Goal: Information Seeking & Learning: Find specific fact

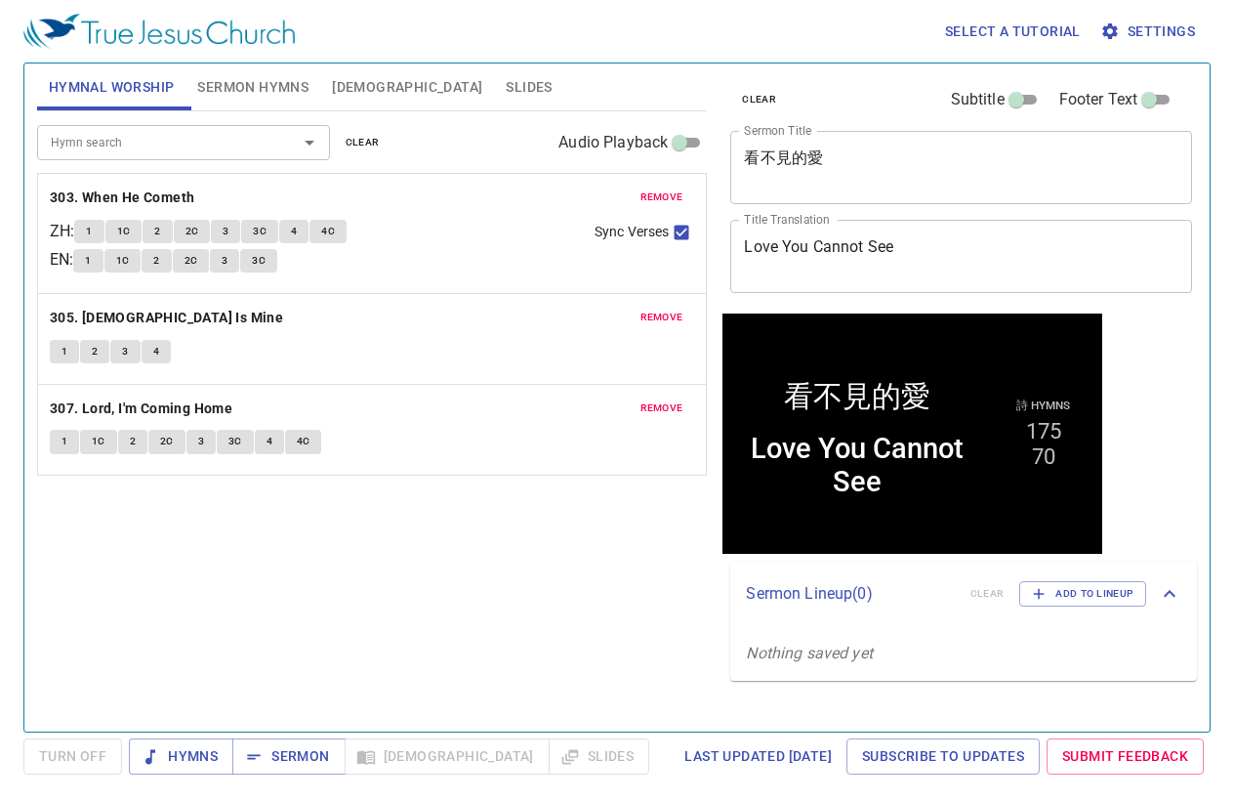
click at [346, 611] on div "Hymn search Hymn search clear Audio Playback remove 303. When He Cometh ZH : 1 …" at bounding box center [372, 412] width 671 height 603
click at [356, 136] on span "clear" at bounding box center [363, 143] width 34 height 18
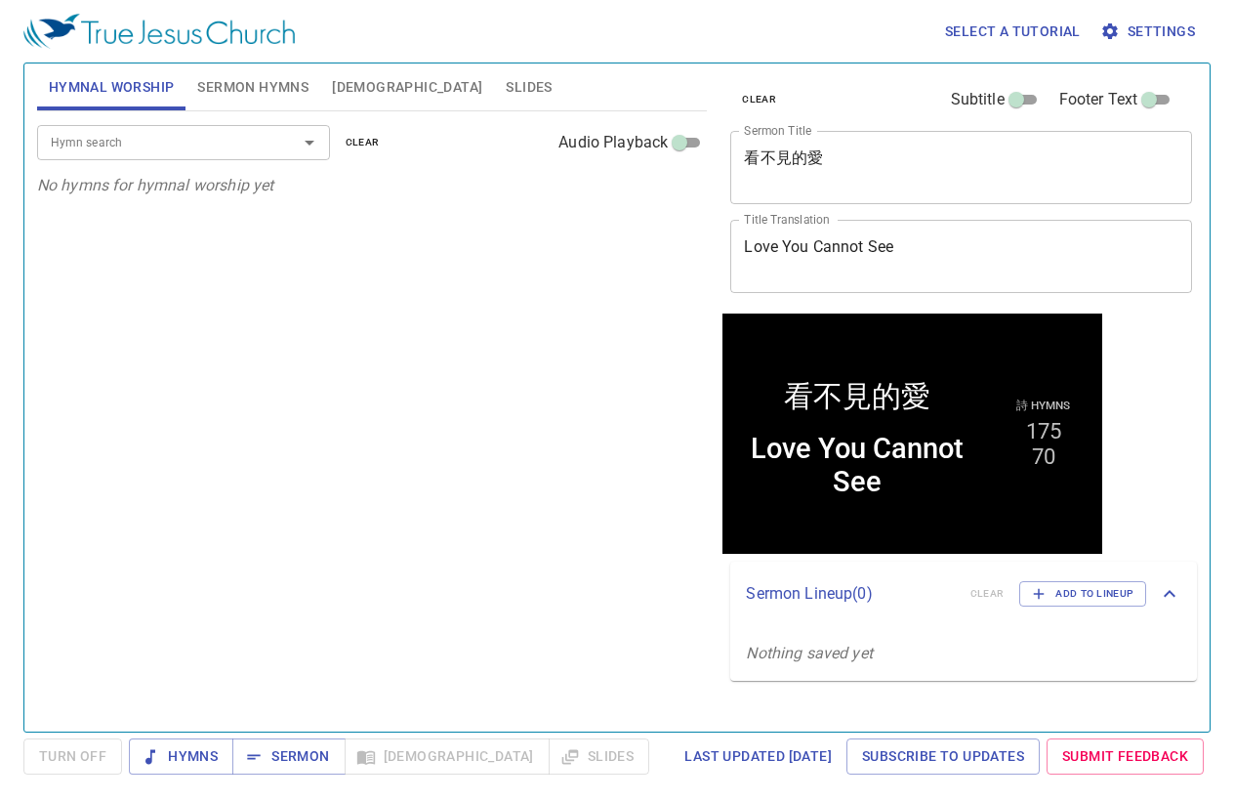
click at [246, 86] on span "Sermon Hymns" at bounding box center [252, 87] width 111 height 24
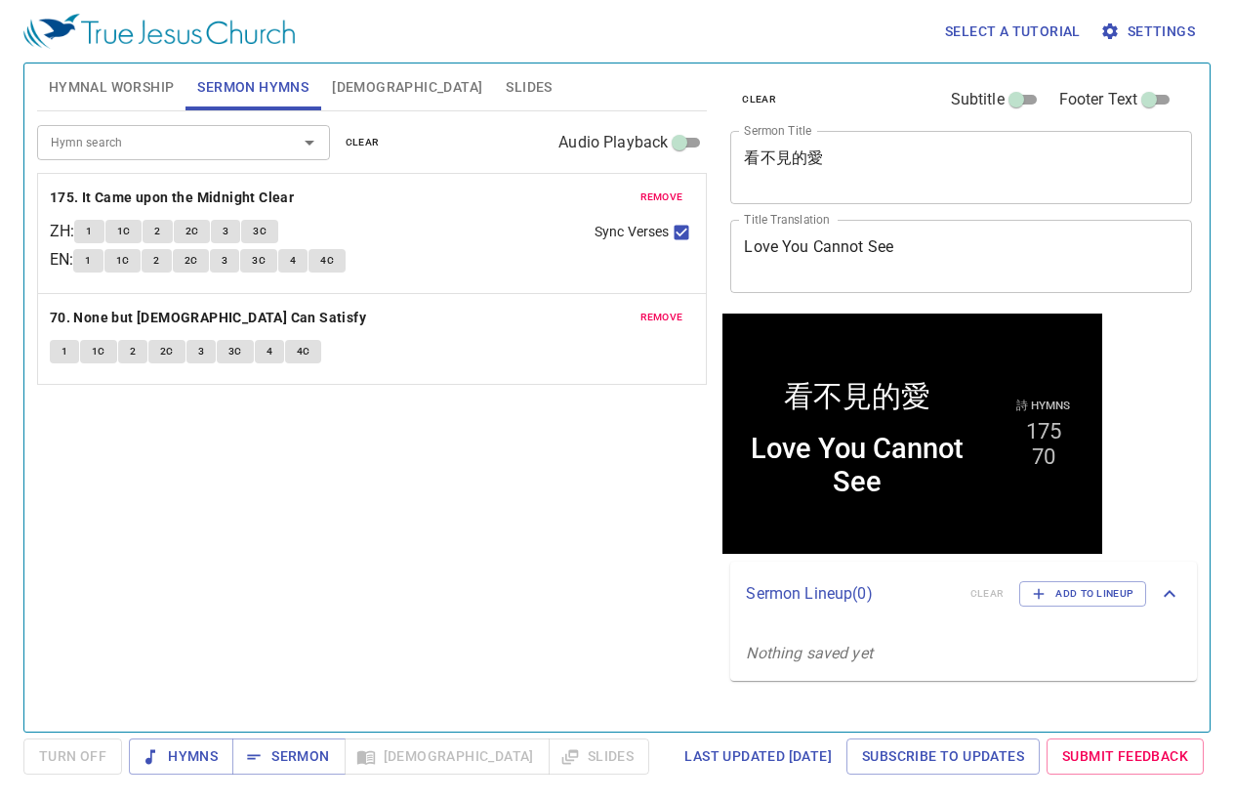
click at [365, 144] on span "clear" at bounding box center [363, 143] width 34 height 18
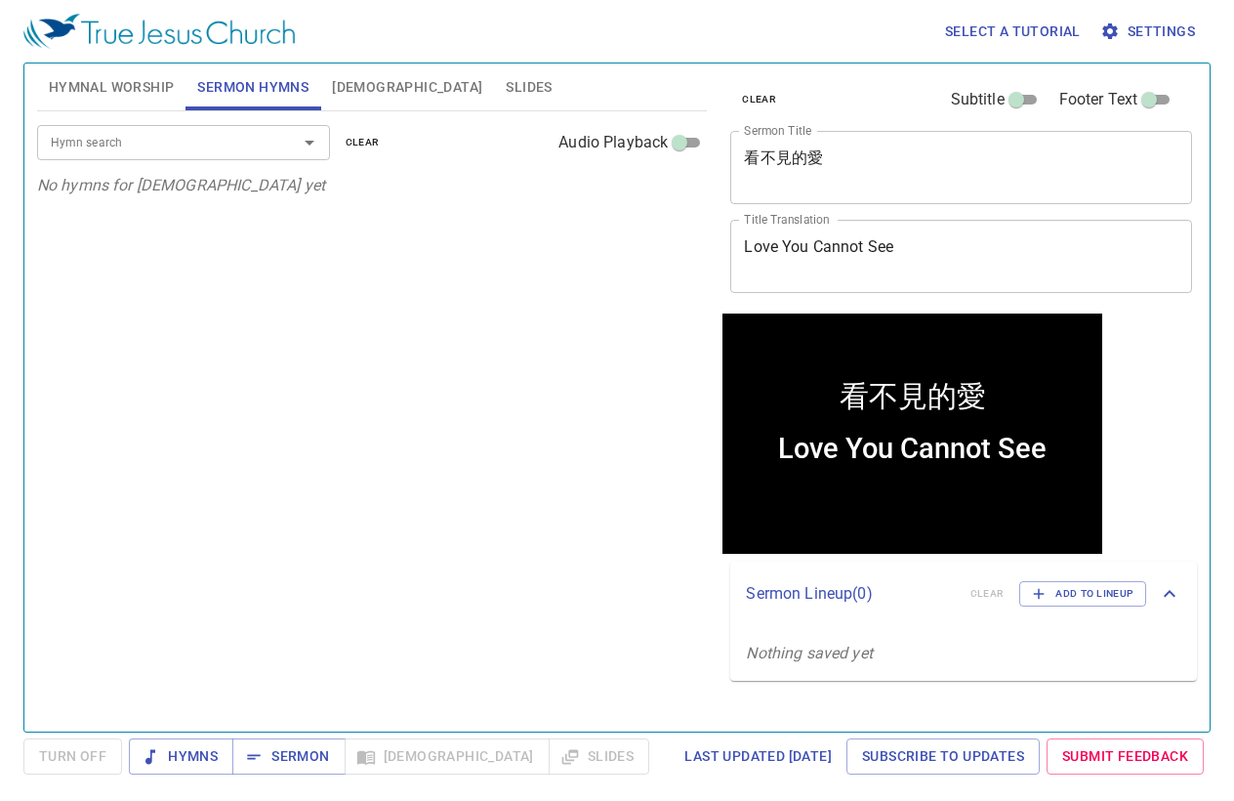
click at [126, 96] on span "Hymnal Worship" at bounding box center [112, 87] width 126 height 24
click at [268, 93] on span "Sermon Hymns" at bounding box center [252, 87] width 111 height 24
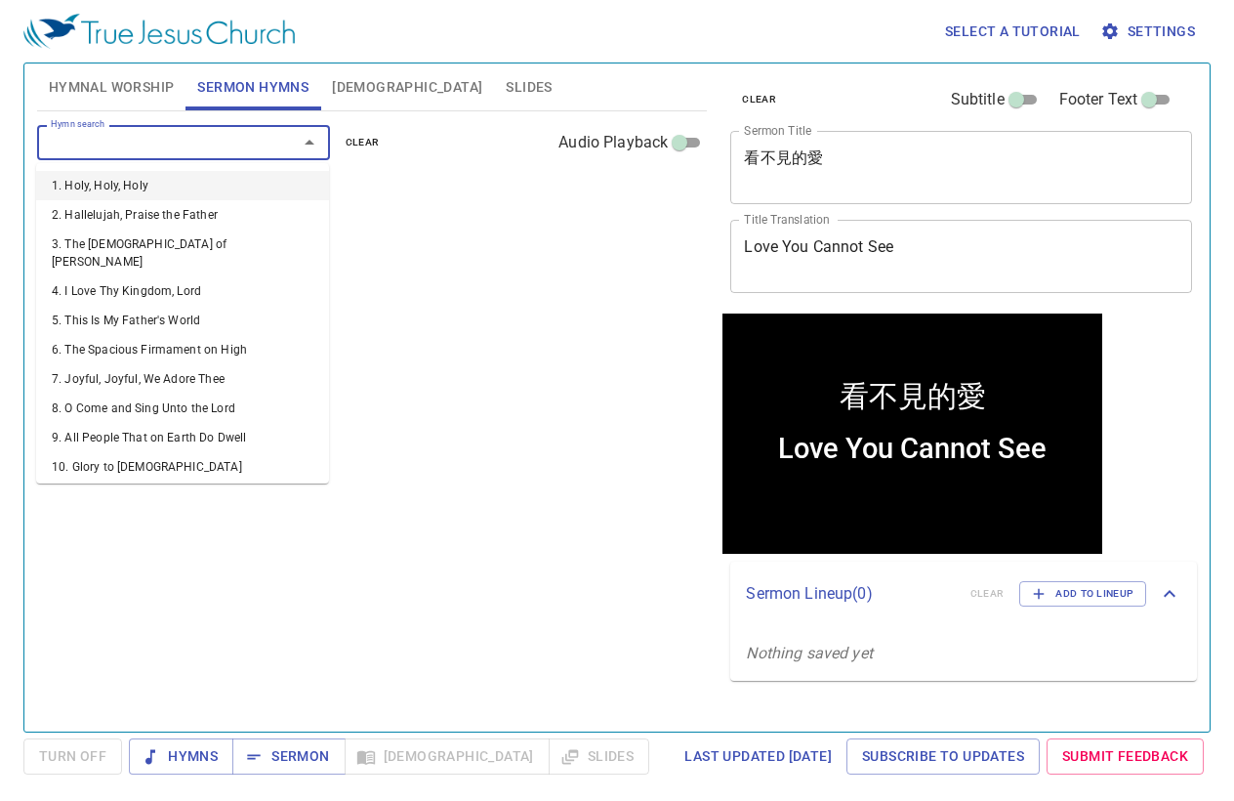
click at [261, 147] on input "Hymn search" at bounding box center [155, 142] width 224 height 22
type input "3"
type input "20"
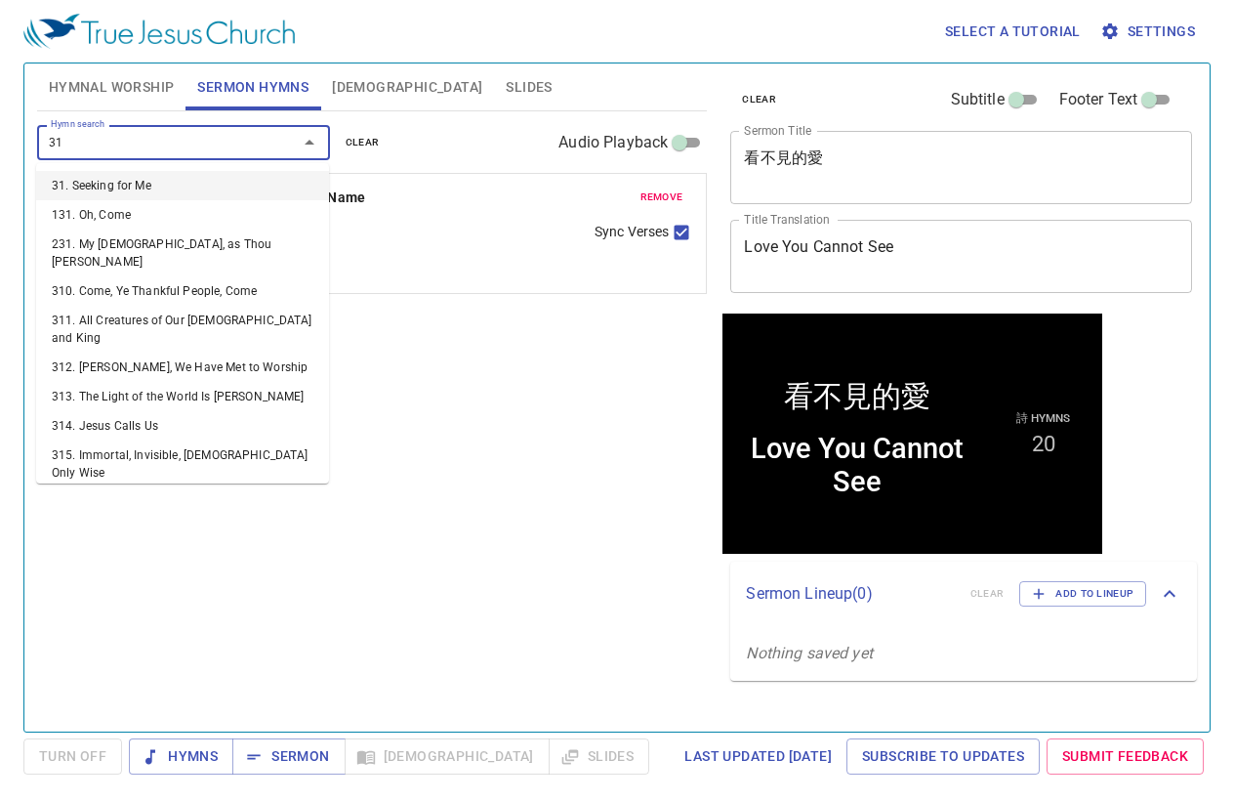
type input "319"
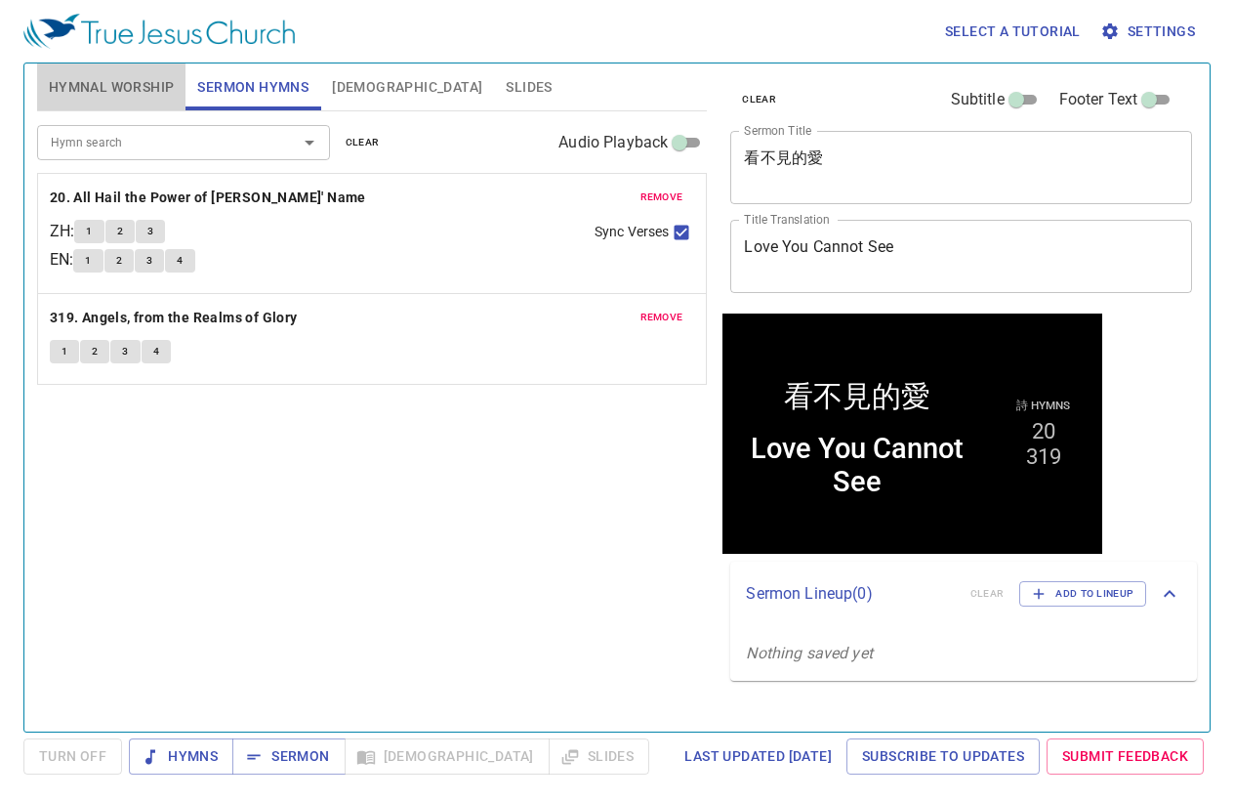
click at [155, 93] on span "Hymnal Worship" at bounding box center [112, 87] width 126 height 24
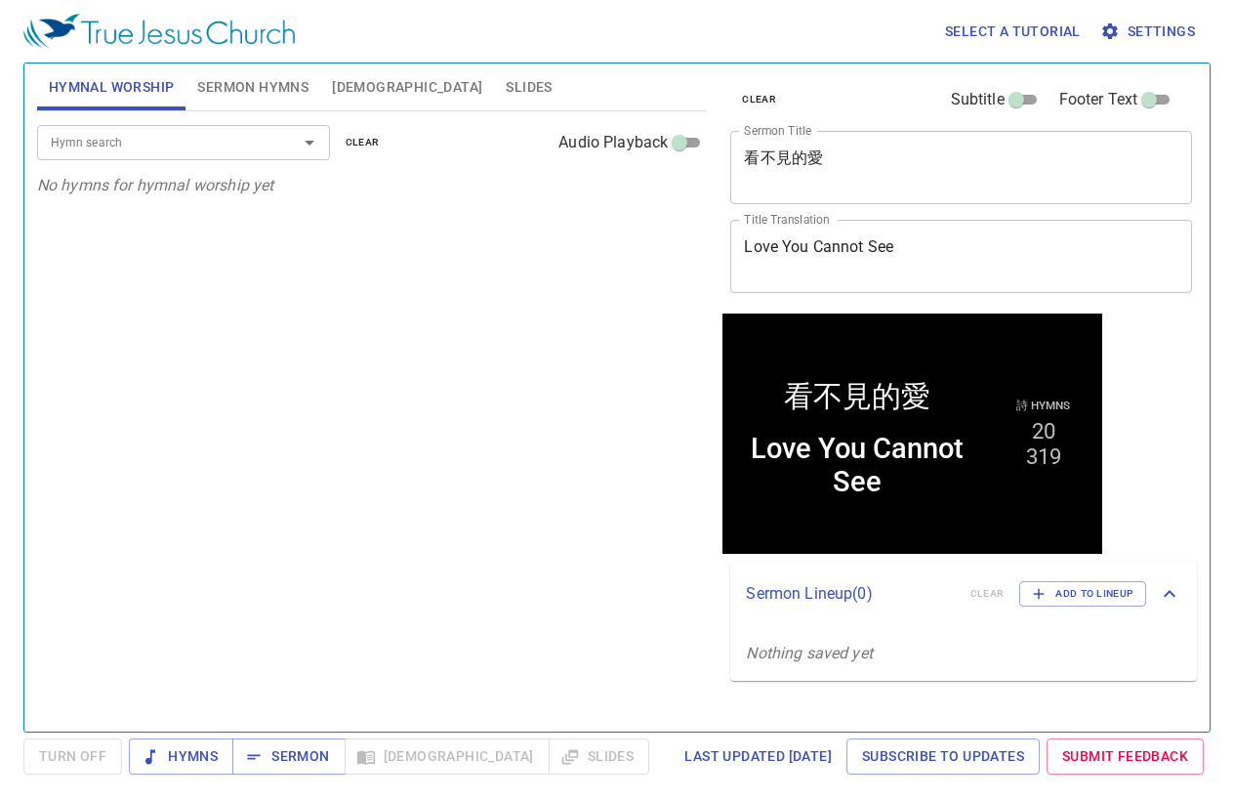
click at [168, 142] on input "Hymn search" at bounding box center [155, 142] width 224 height 22
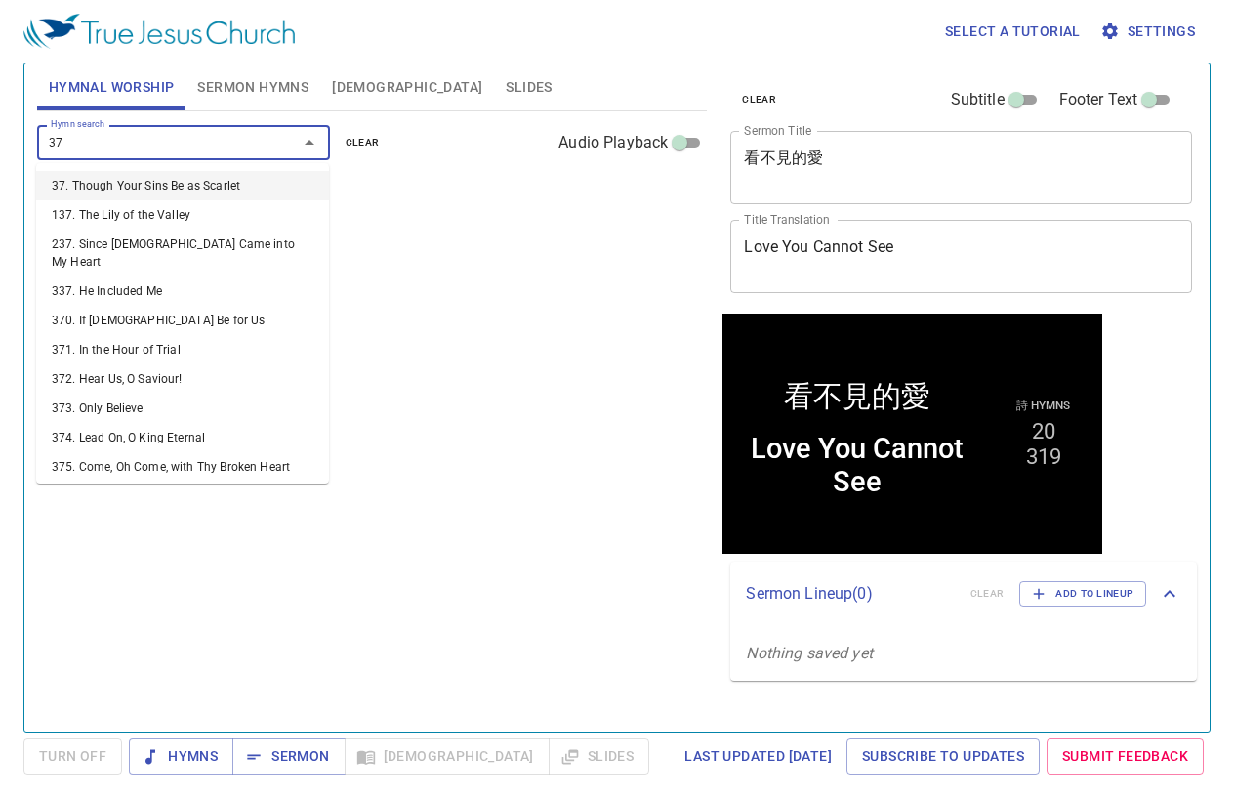
type input "373"
type input "379"
type input "377"
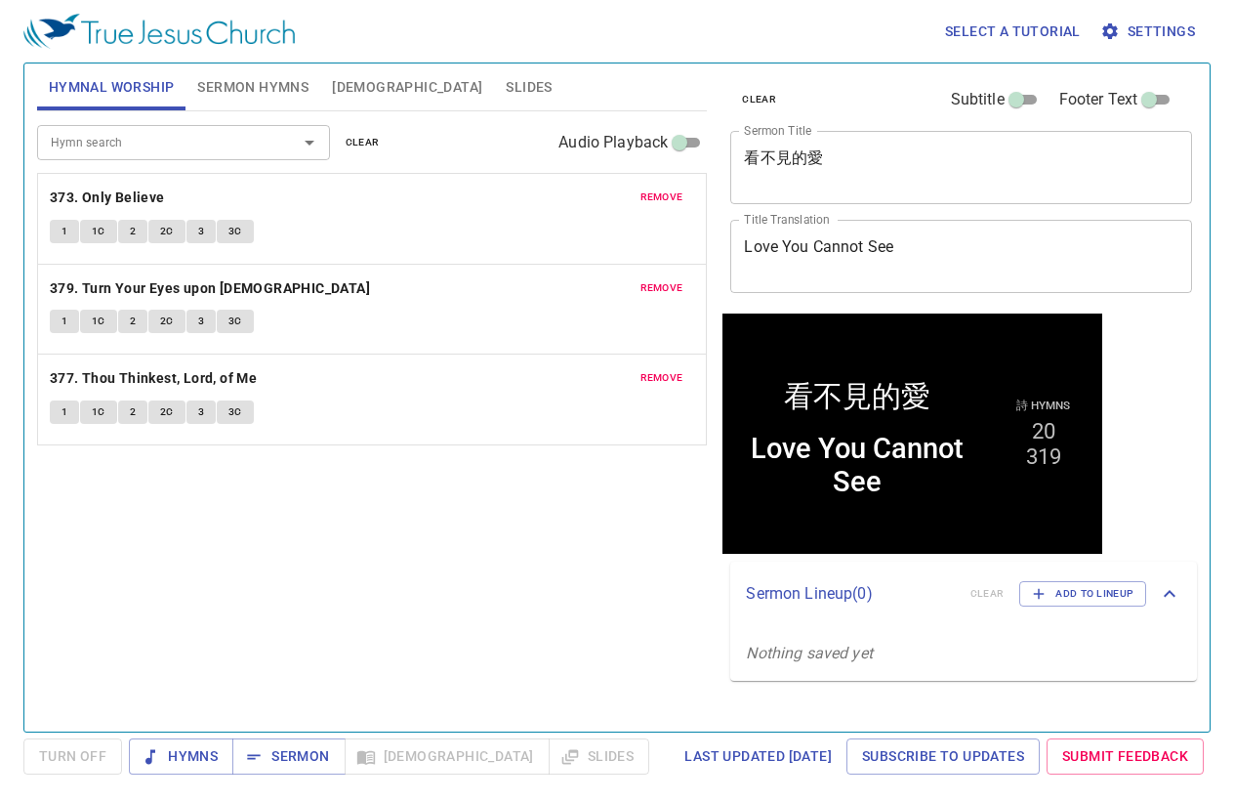
click at [270, 554] on div "Hymn search Hymn search clear Audio Playback remove 373. Only Believe 1 1C 2 2C…" at bounding box center [372, 412] width 671 height 603
click at [318, 753] on span "Sermon" at bounding box center [288, 756] width 81 height 24
click at [921, 173] on textarea "看不見的愛" at bounding box center [961, 166] width 435 height 37
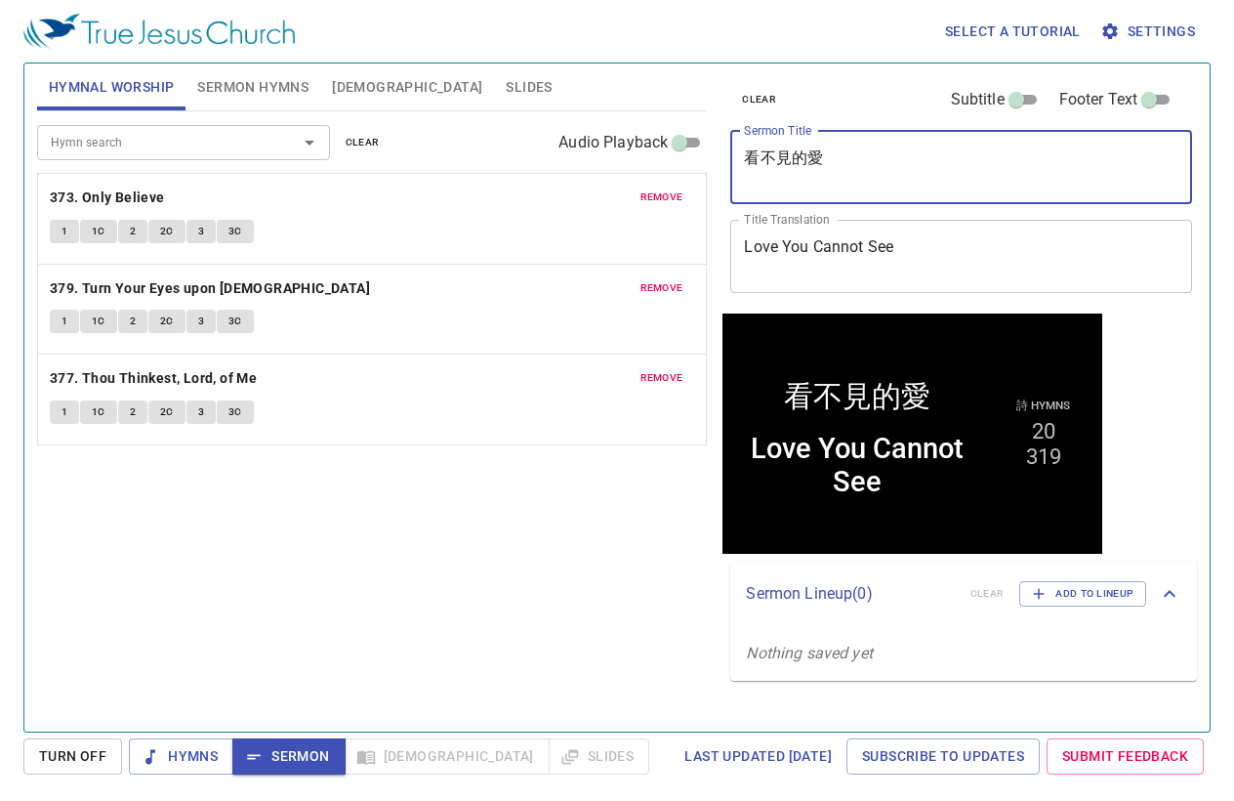
paste textarea "耶路撒冷求平安"
type textarea "為耶路撒冷求平安"
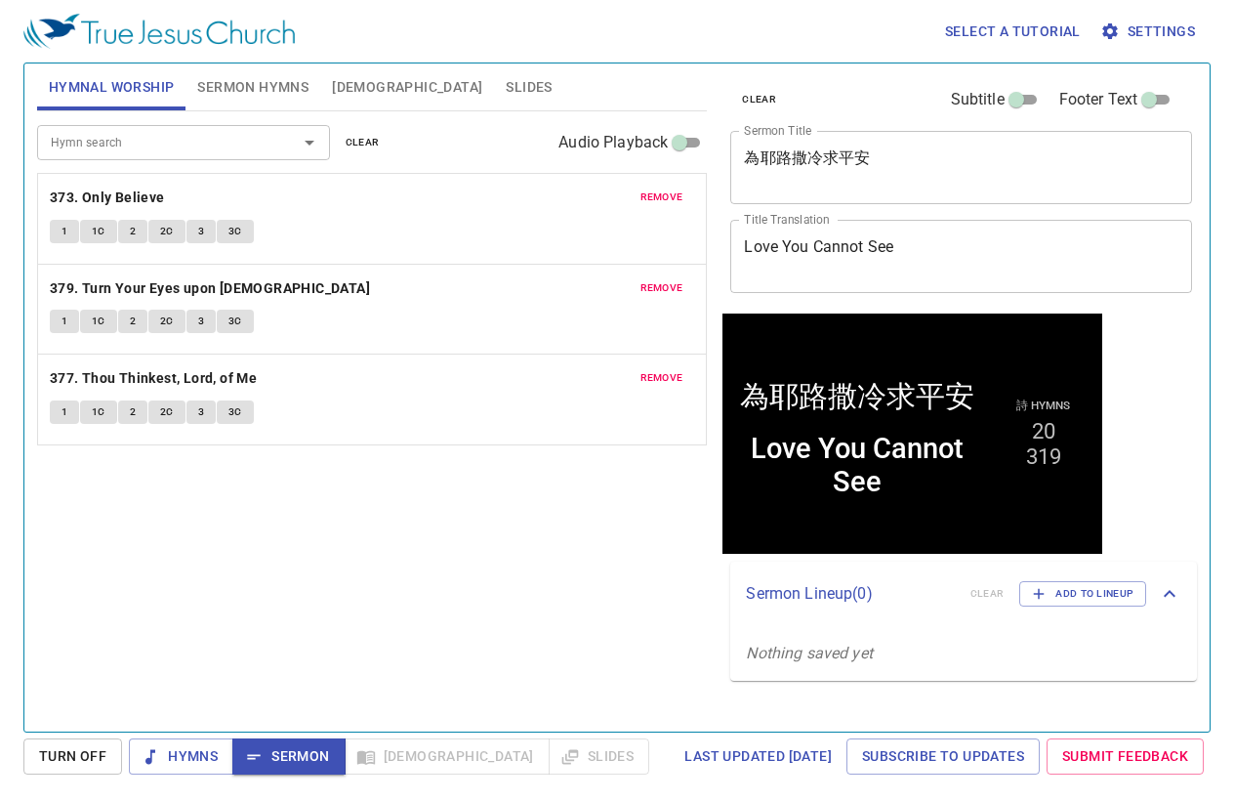
click at [898, 252] on textarea "Love You Cannot See" at bounding box center [961, 255] width 435 height 37
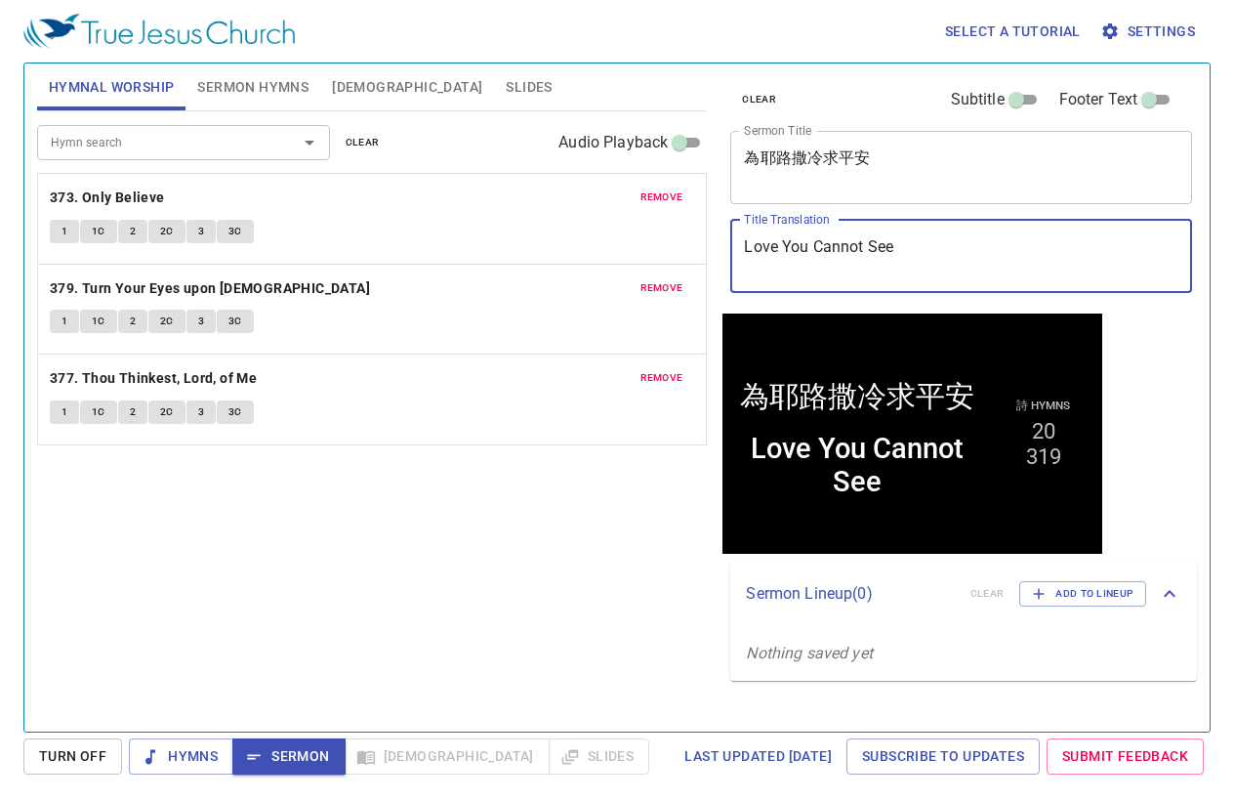
paste textarea "Pray for the Peace of [GEOGRAPHIC_DATA]"
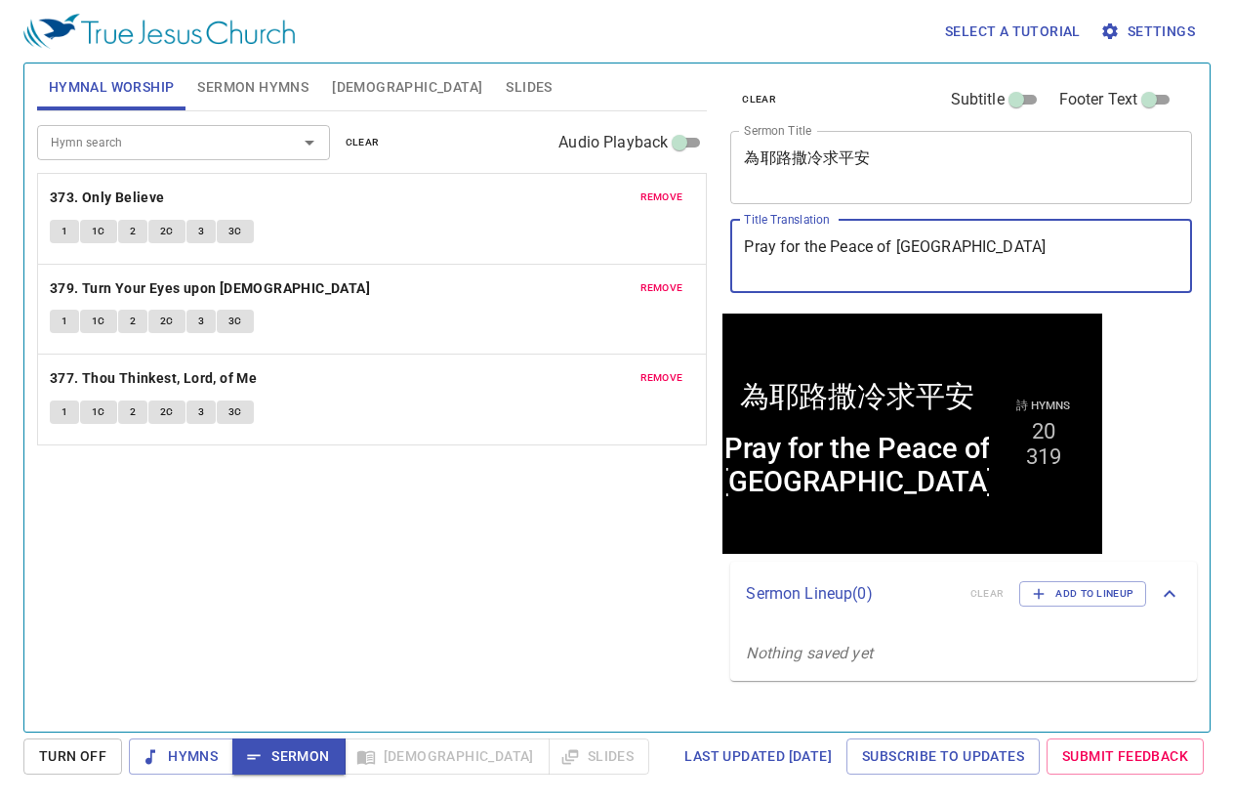
type textarea "Pray for the Peace of [GEOGRAPHIC_DATA]"
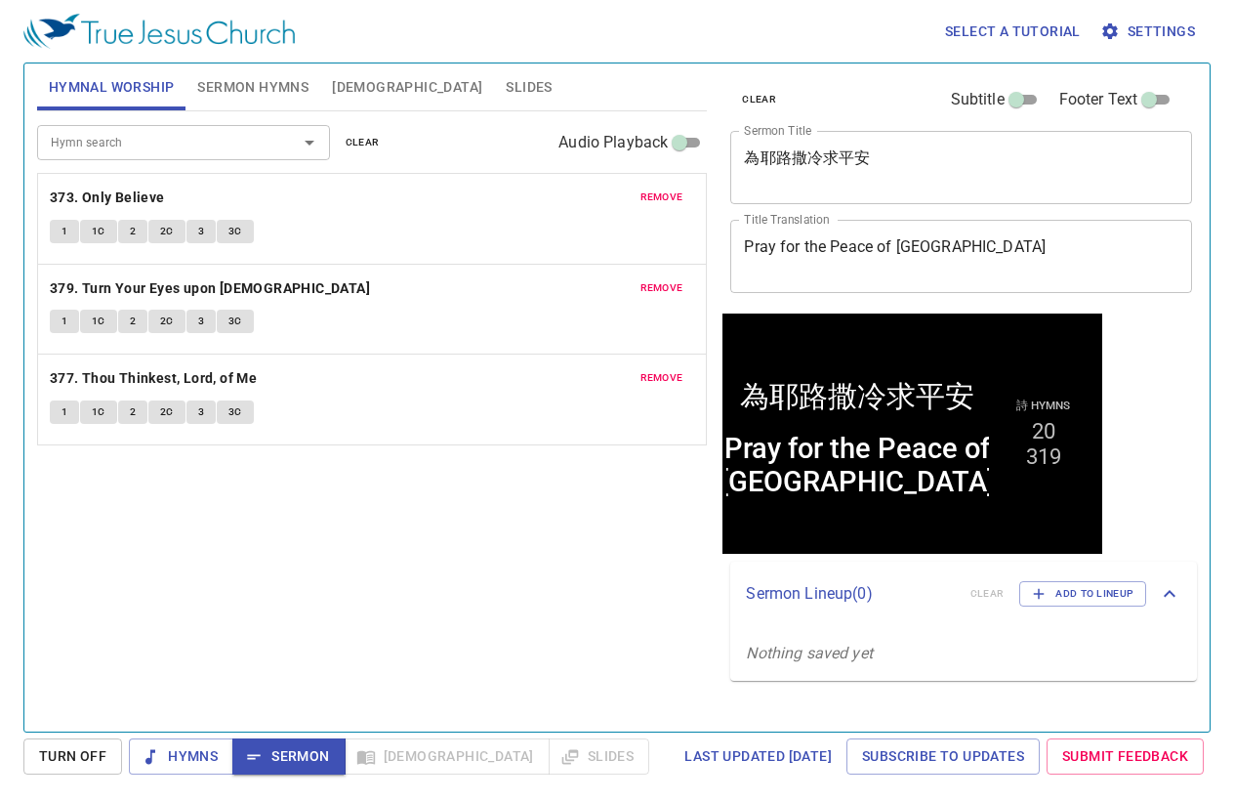
click at [412, 544] on div "Hymn search Hymn search clear Audio Playback remove 373. Only Believe 1 1C 2 2C…" at bounding box center [372, 412] width 671 height 603
click at [121, 196] on b "373. Only Believe" at bounding box center [107, 198] width 115 height 24
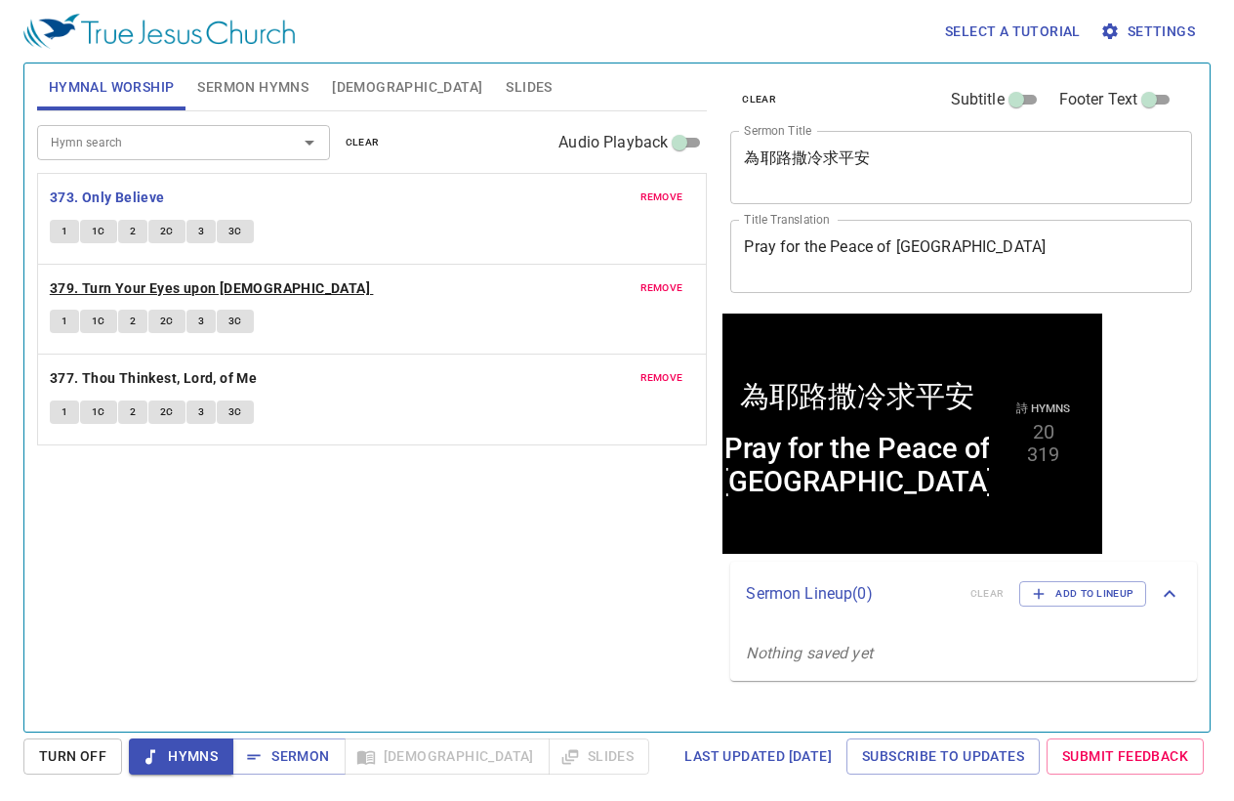
click at [191, 290] on b "379. Turn Your Eyes upon [DEMOGRAPHIC_DATA]" at bounding box center [210, 288] width 320 height 24
click at [298, 767] on span "Sermon" at bounding box center [288, 756] width 81 height 24
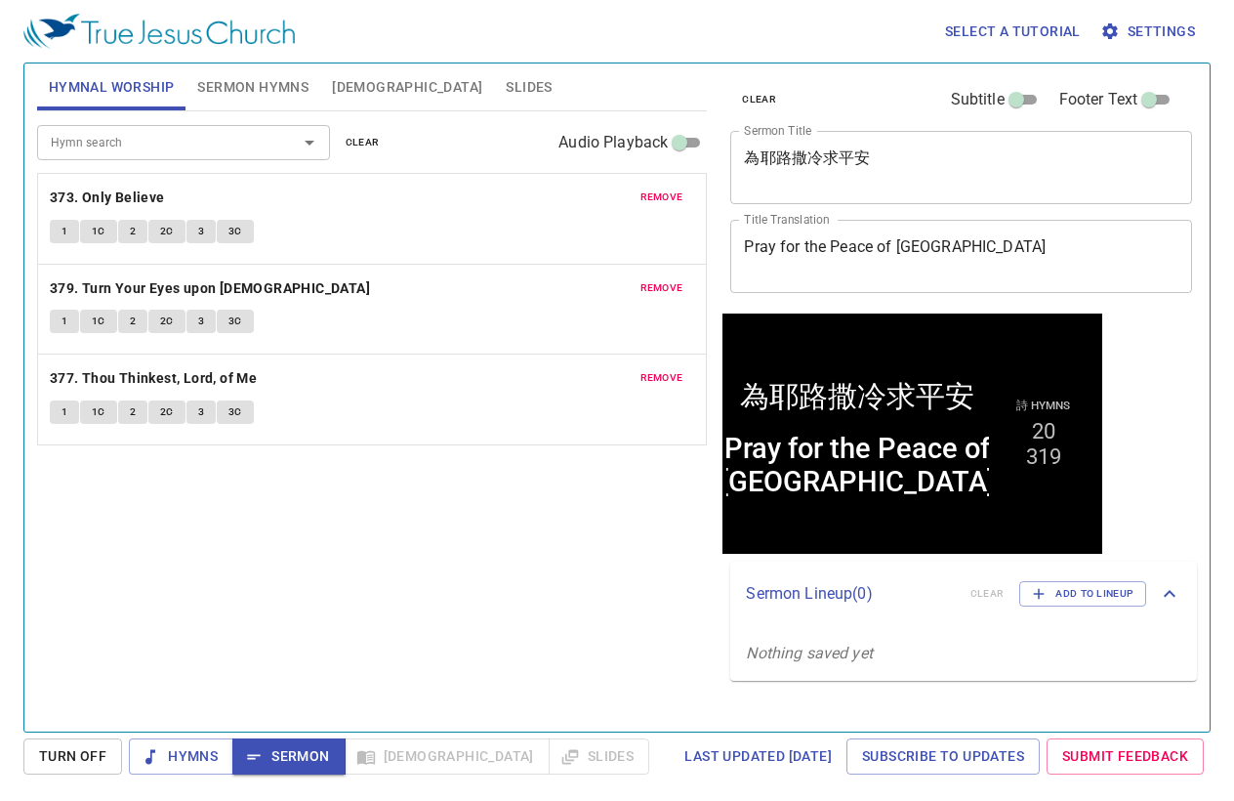
drag, startPoint x: 408, startPoint y: 87, endPoint x: 395, endPoint y: 93, distance: 14.0
click at [506, 87] on span "Slides" at bounding box center [529, 87] width 46 height 24
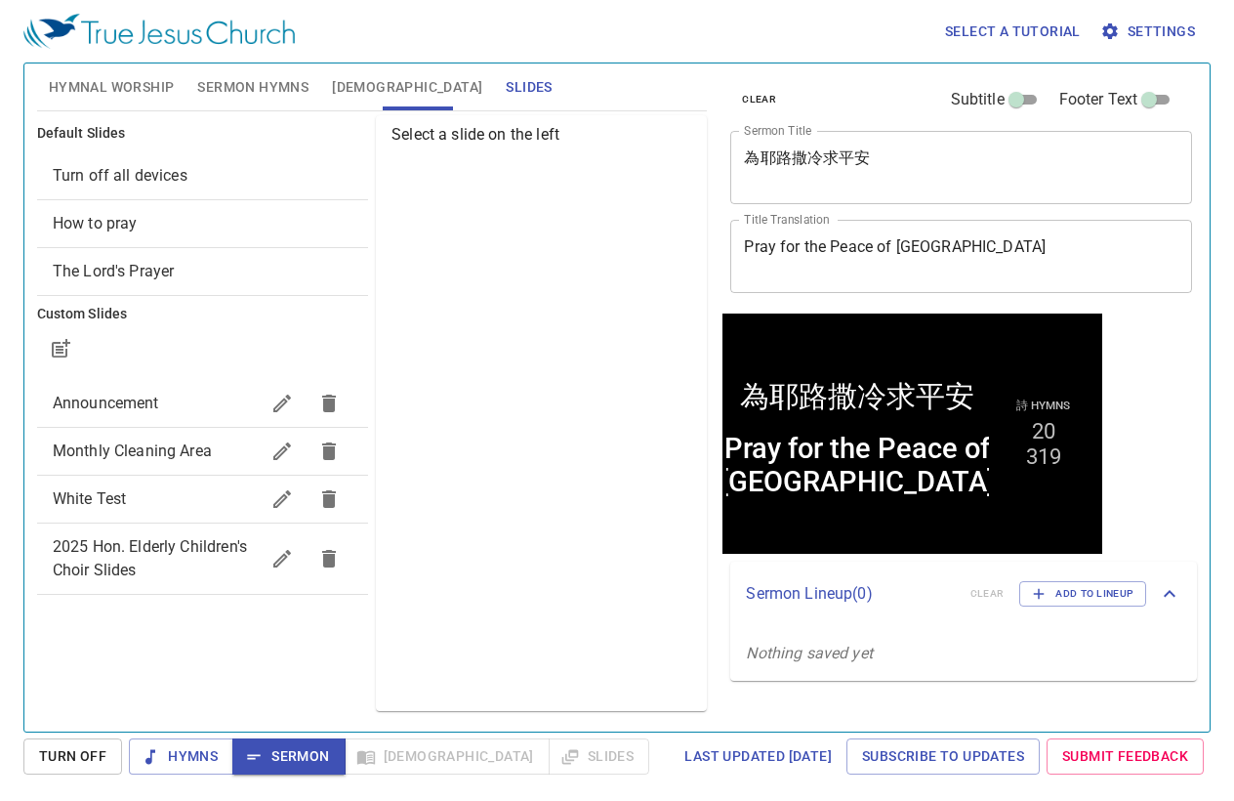
click at [210, 212] on span "How to pray" at bounding box center [203, 223] width 300 height 23
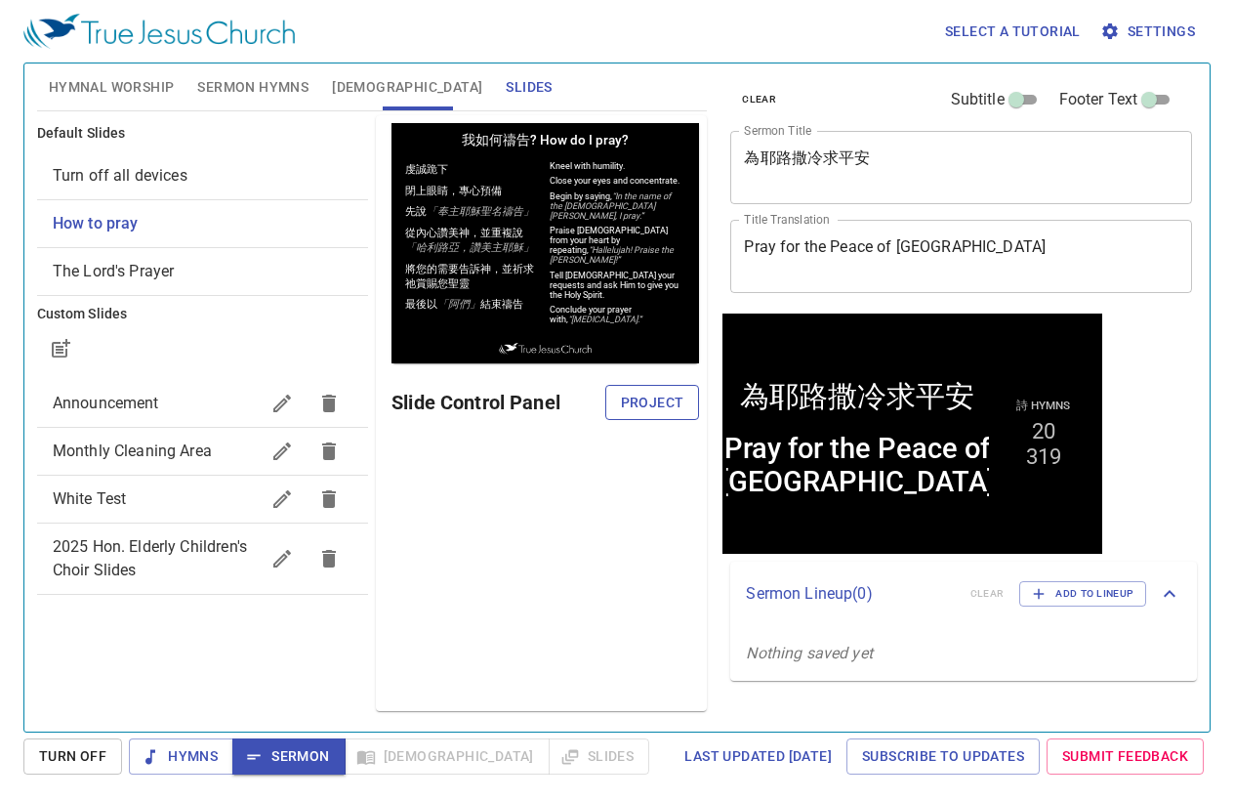
click at [655, 401] on span "Project" at bounding box center [652, 403] width 63 height 24
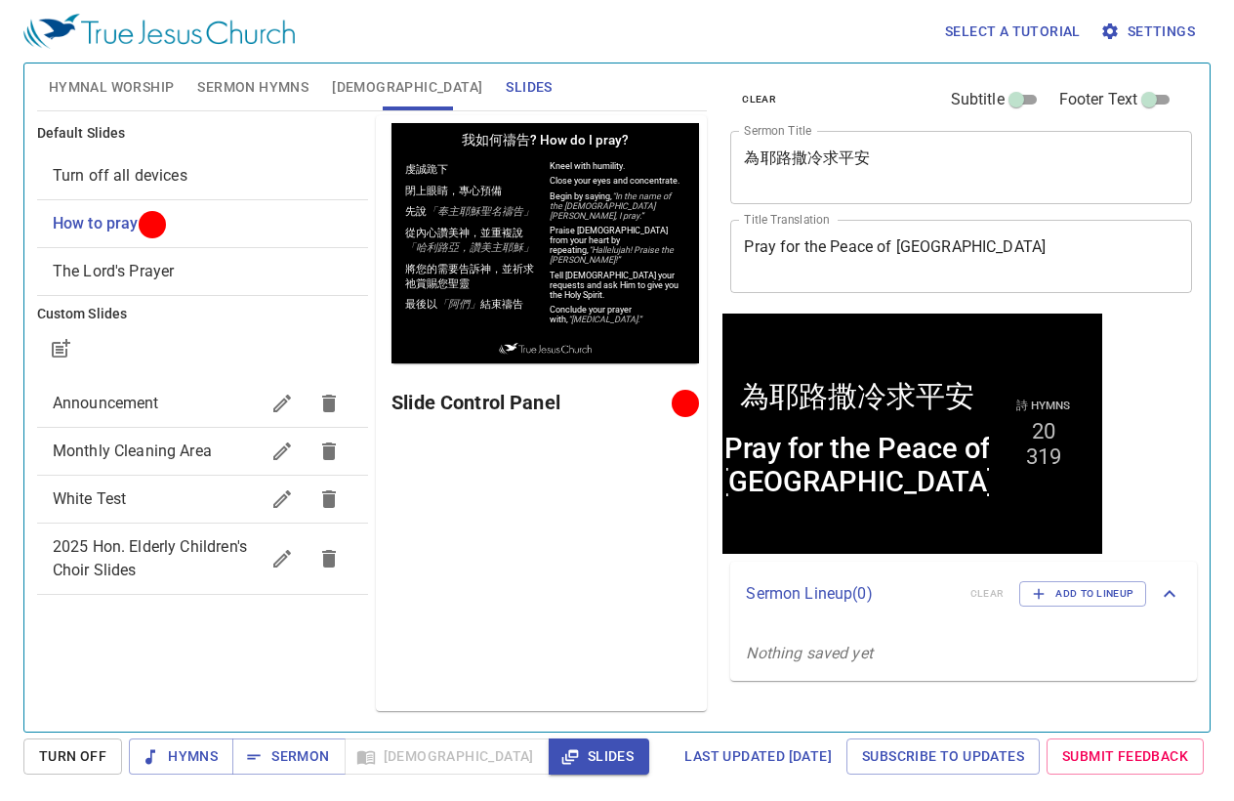
drag, startPoint x: 301, startPoint y: 747, endPoint x: 311, endPoint y: 791, distance: 45.0
click at [301, 747] on span "Sermon" at bounding box center [288, 756] width 81 height 24
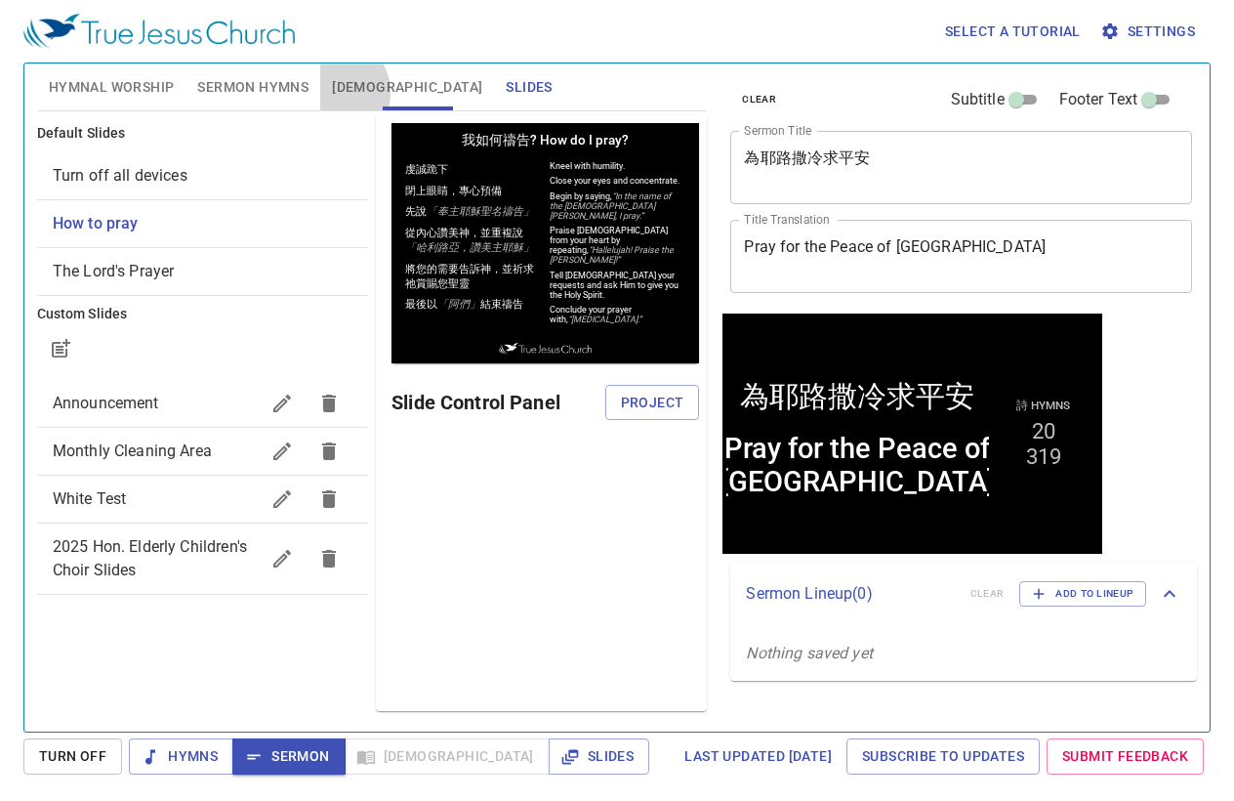
click at [329, 93] on button "[DEMOGRAPHIC_DATA]" at bounding box center [407, 86] width 174 height 47
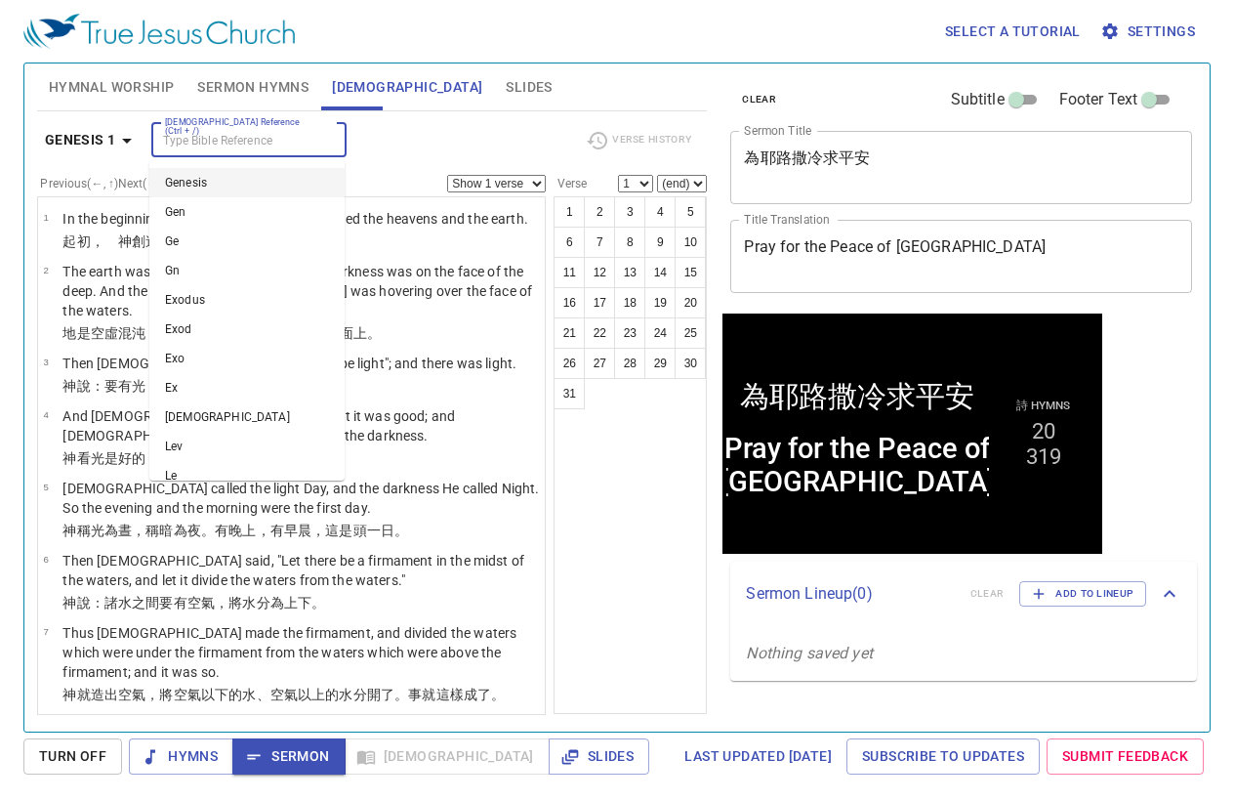
click at [210, 143] on input "[DEMOGRAPHIC_DATA] Reference (Ctrl + /)" at bounding box center [232, 140] width 151 height 22
click at [234, 183] on li "Ps 122 1" at bounding box center [246, 182] width 195 height 29
type input "ps 122"
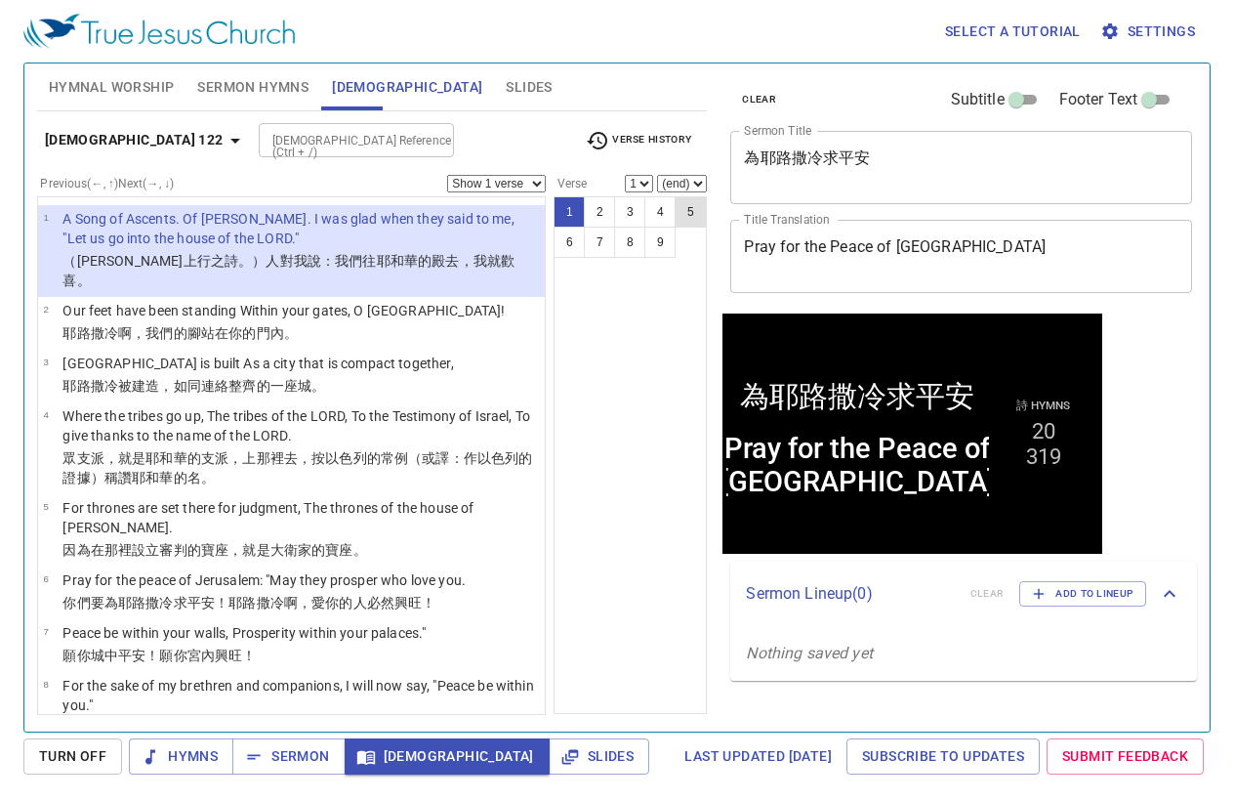
click at [695, 218] on button "5" at bounding box center [690, 211] width 31 height 31
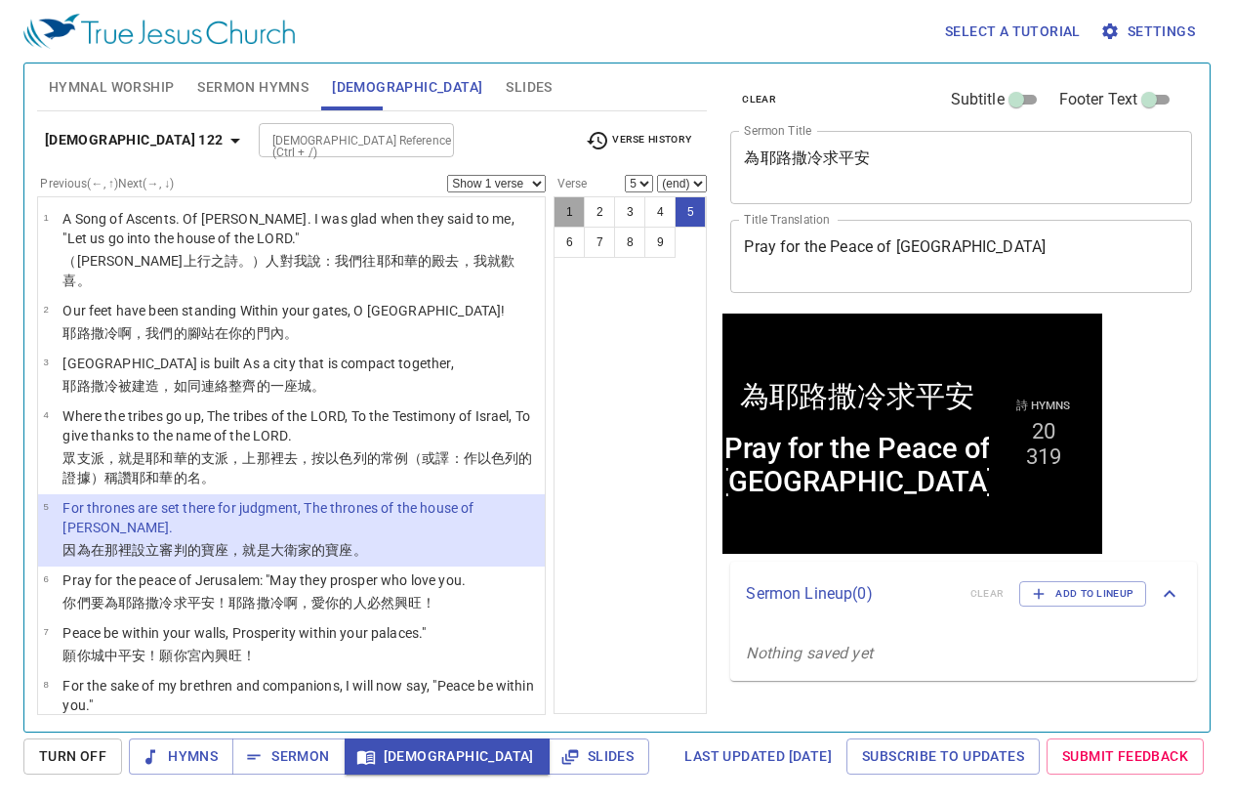
click at [562, 208] on button "1" at bounding box center [569, 211] width 31 height 31
select select "1"
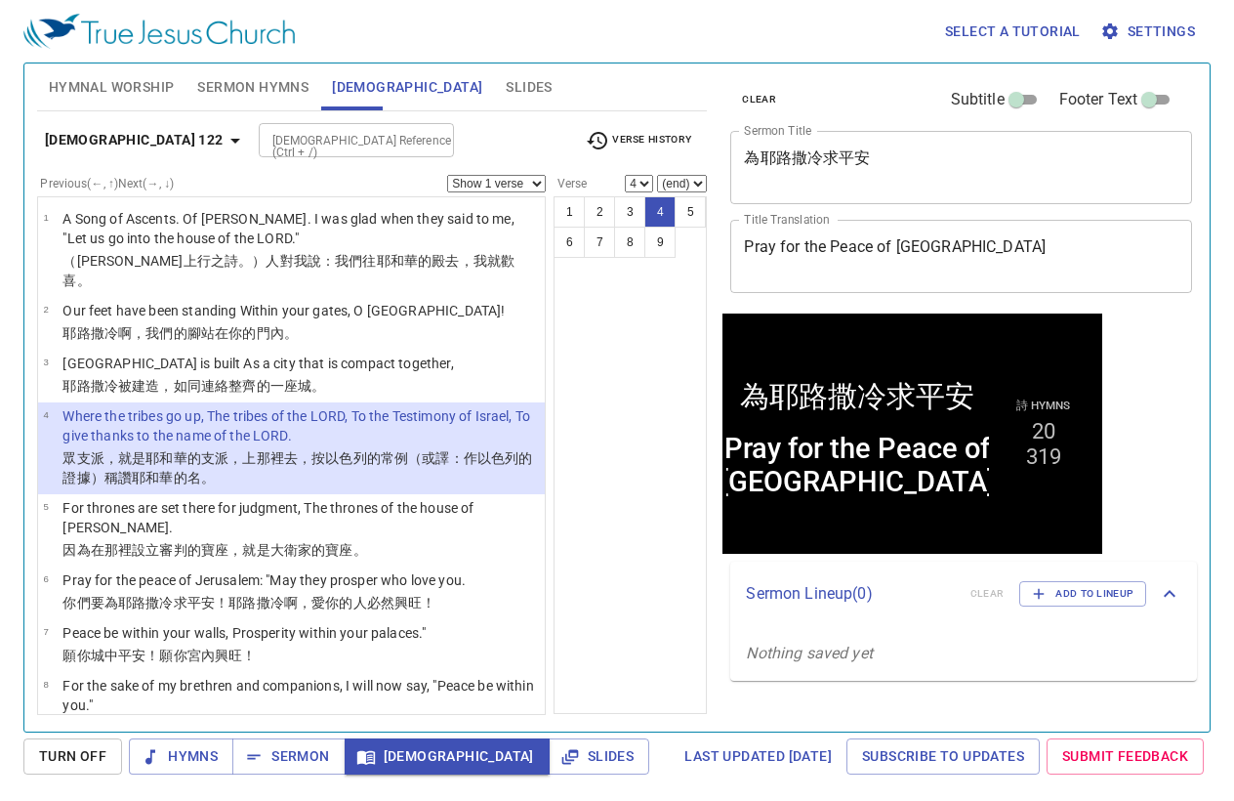
select select "5"
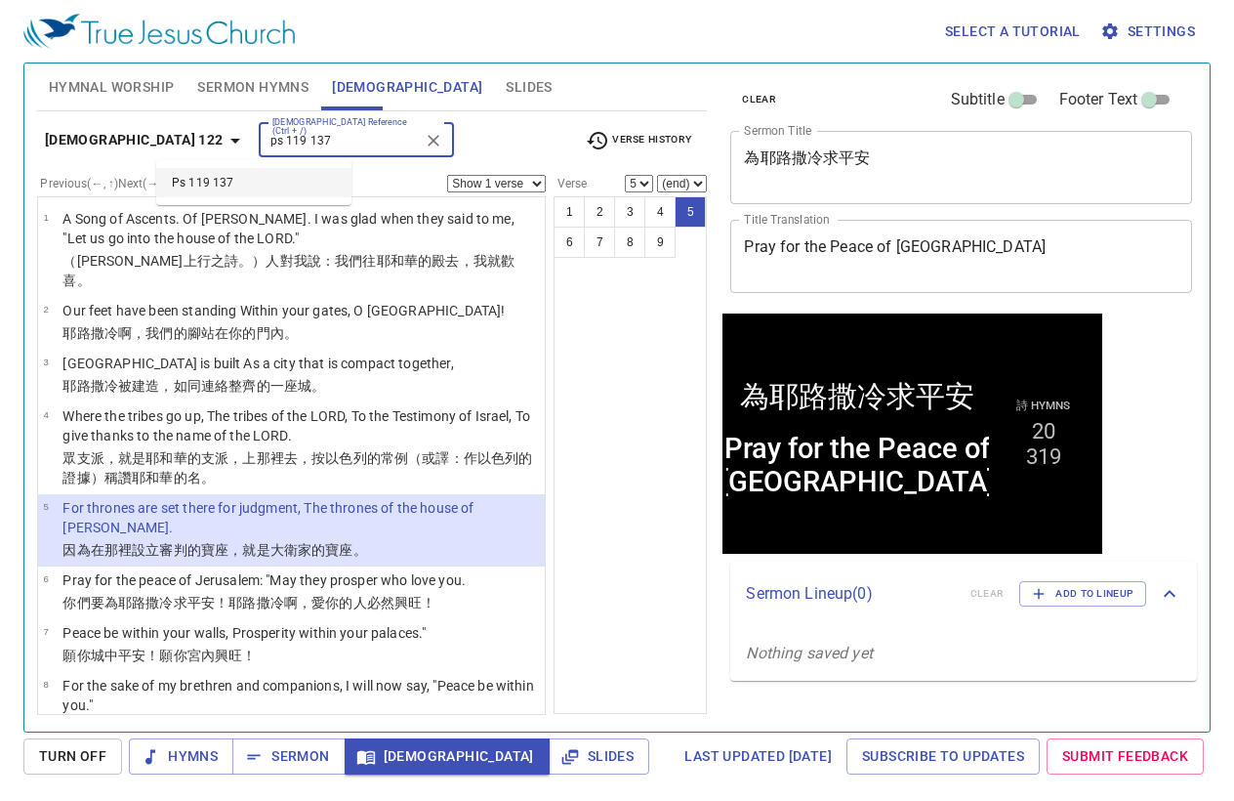
type input "ps 119 137"
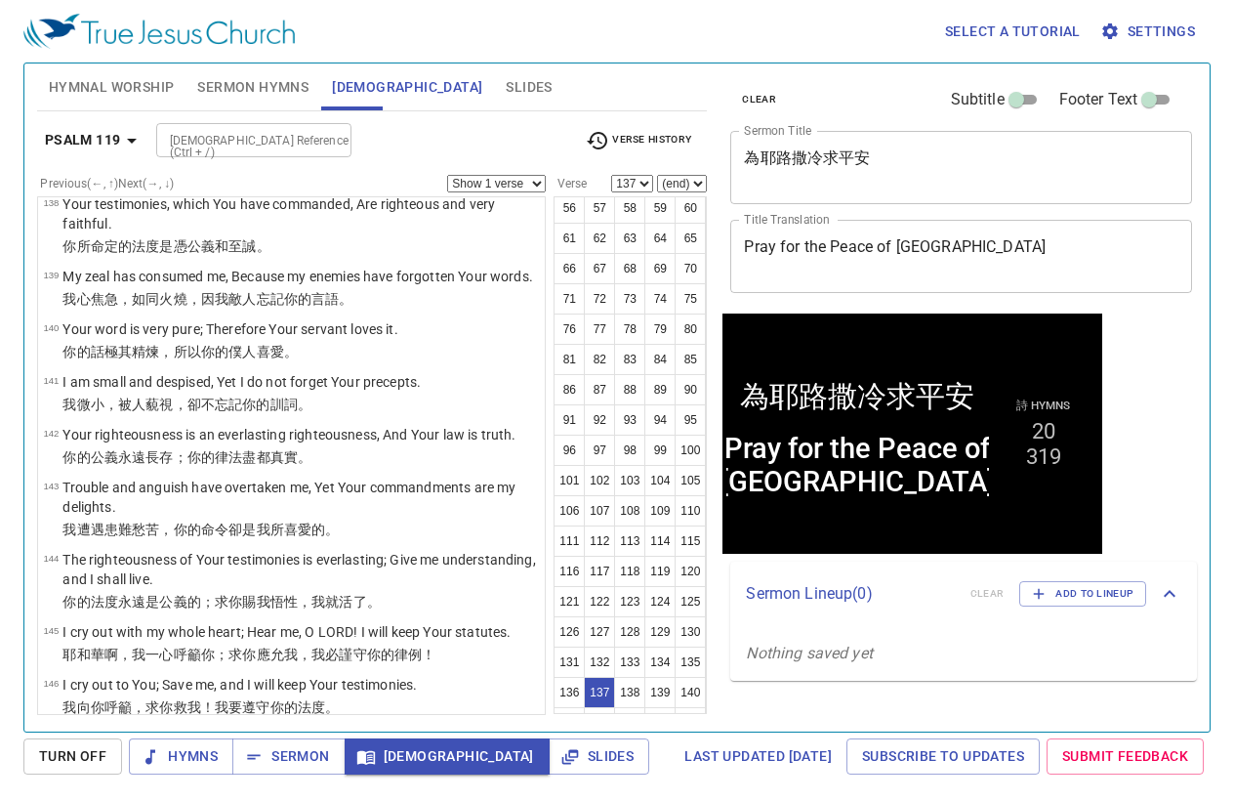
scroll to position [391, 0]
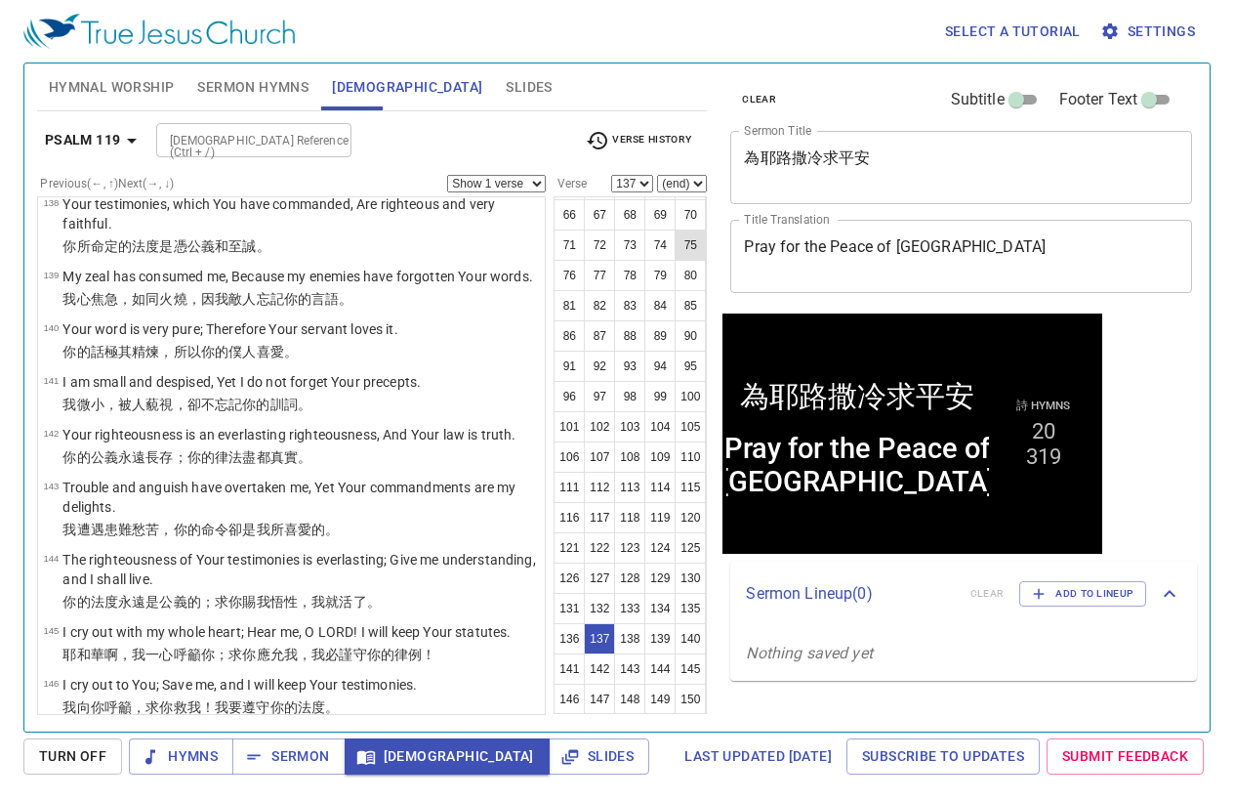
click at [675, 261] on button "75" at bounding box center [690, 244] width 31 height 31
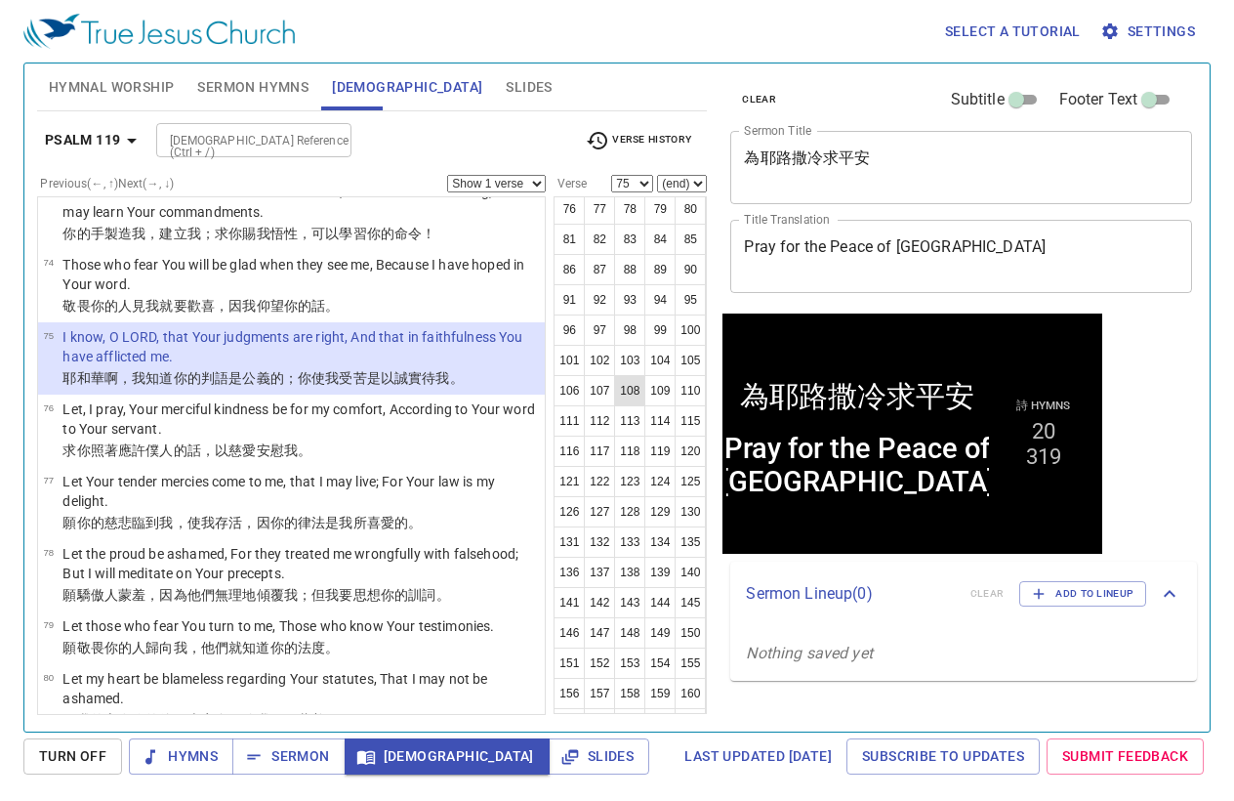
scroll to position [488, 0]
click at [675, 436] on button "120" at bounding box center [690, 419] width 31 height 31
select select "120"
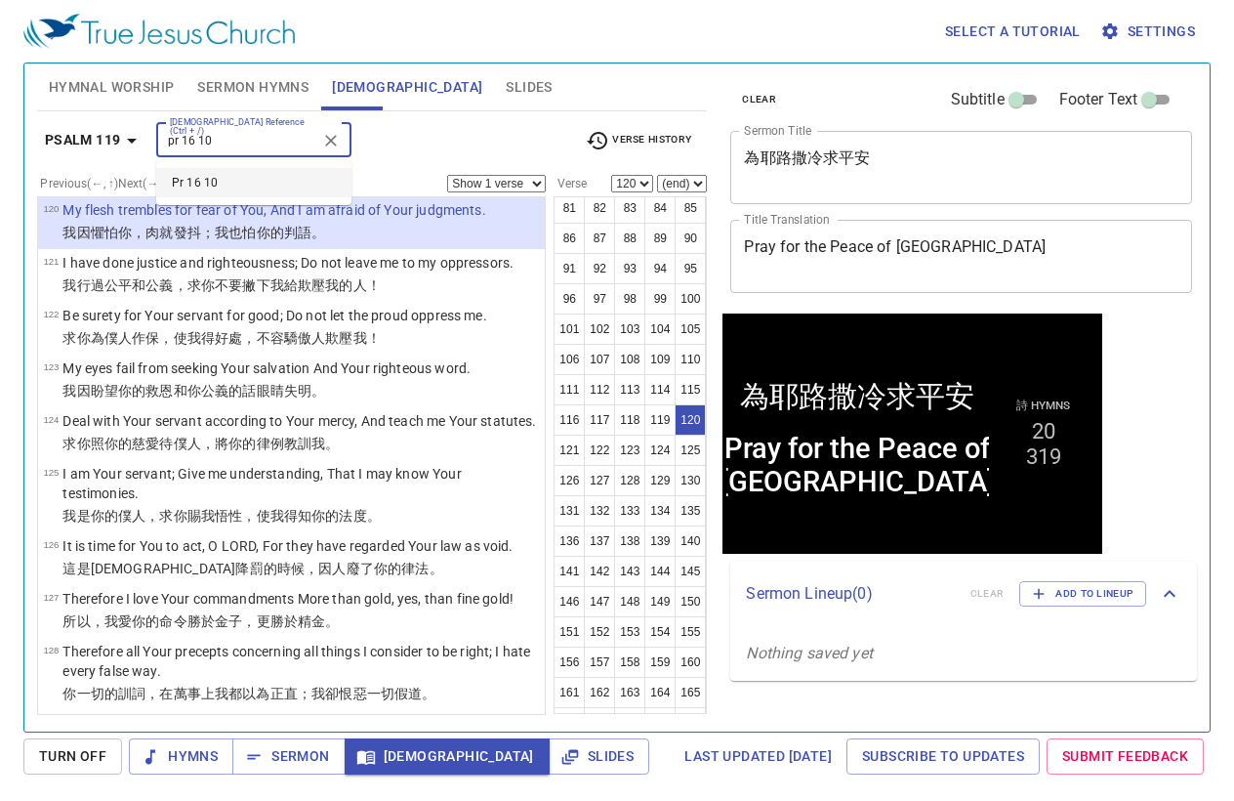
type input "pr 16 10"
select select "10"
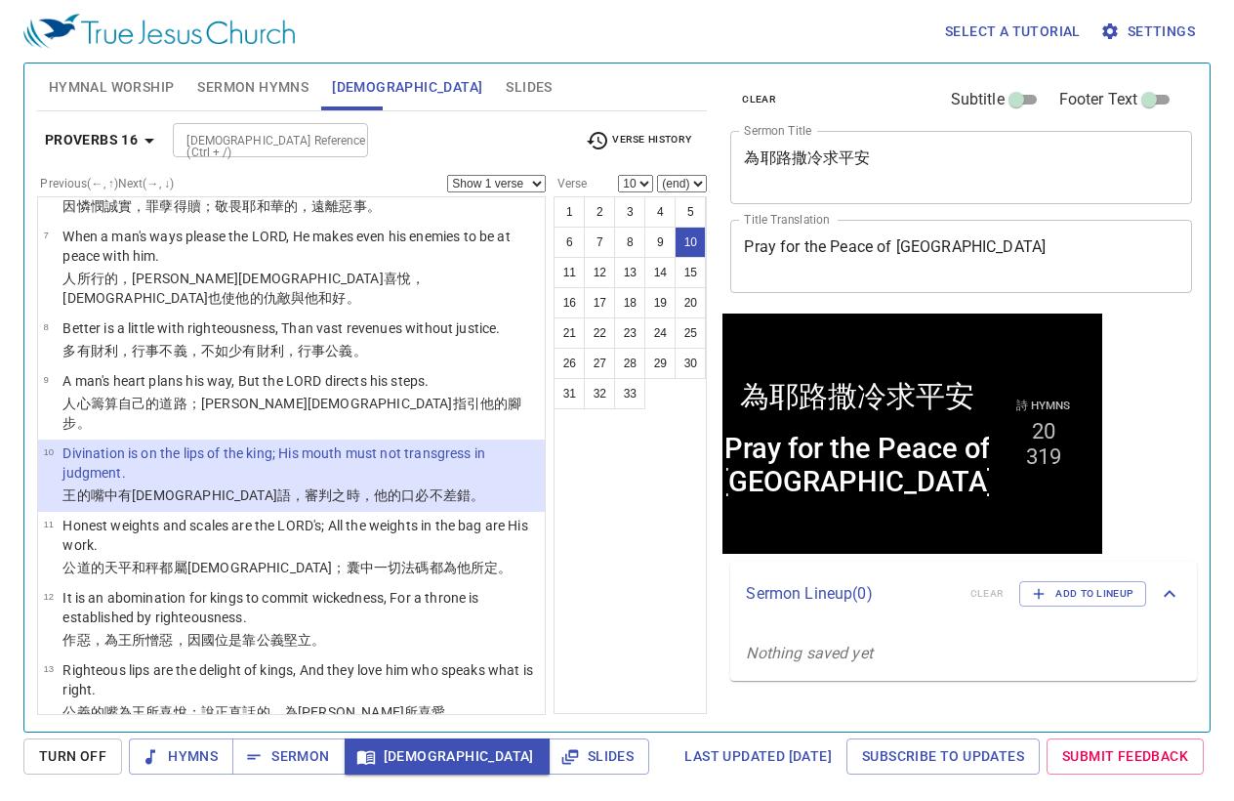
scroll to position [0, 0]
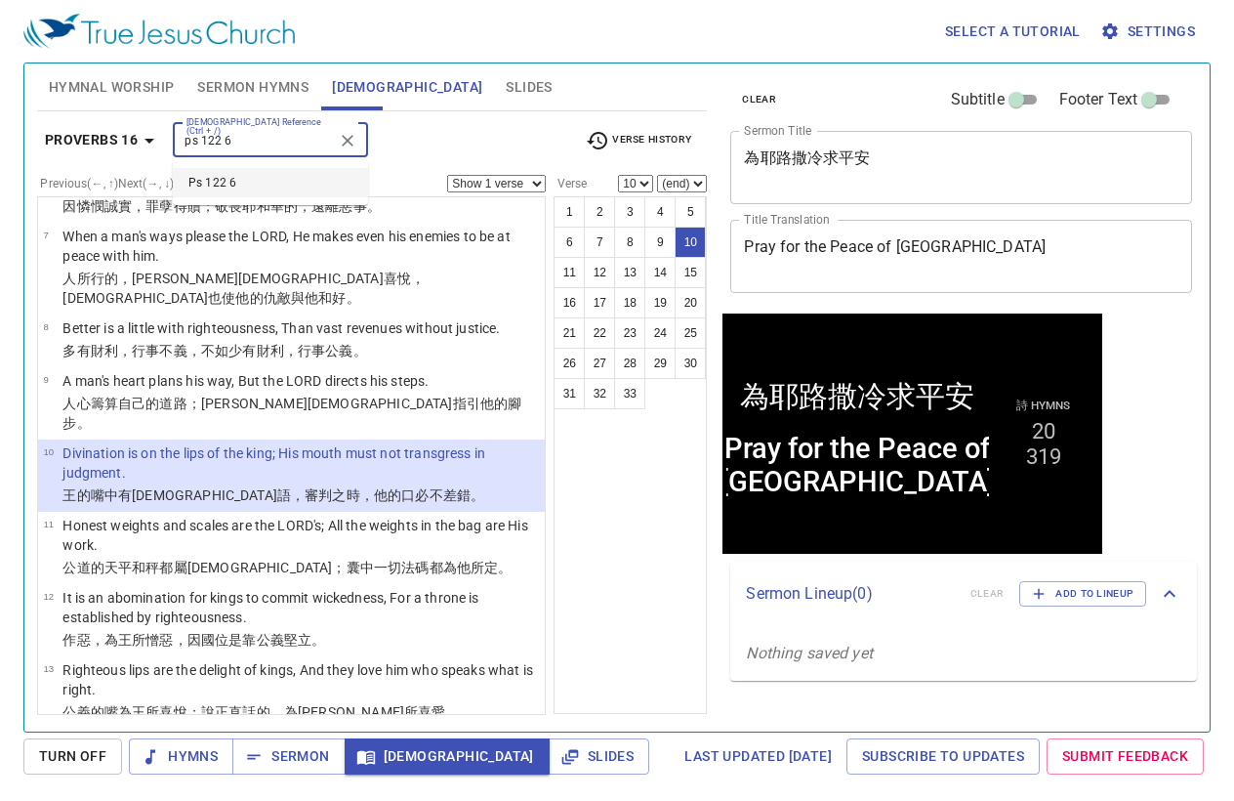
type input "ps 122 6"
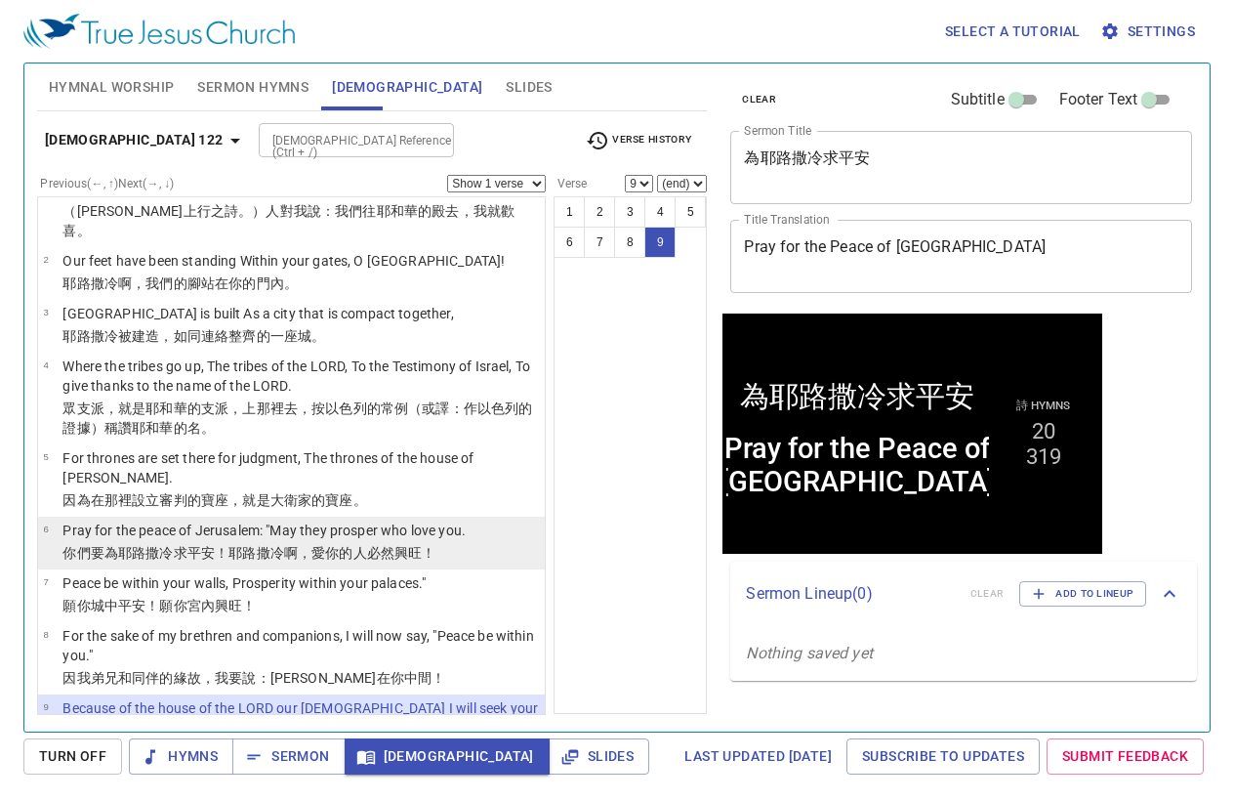
click at [383, 545] on wh157 "你的人必然興旺 ！" at bounding box center [380, 553] width 110 height 16
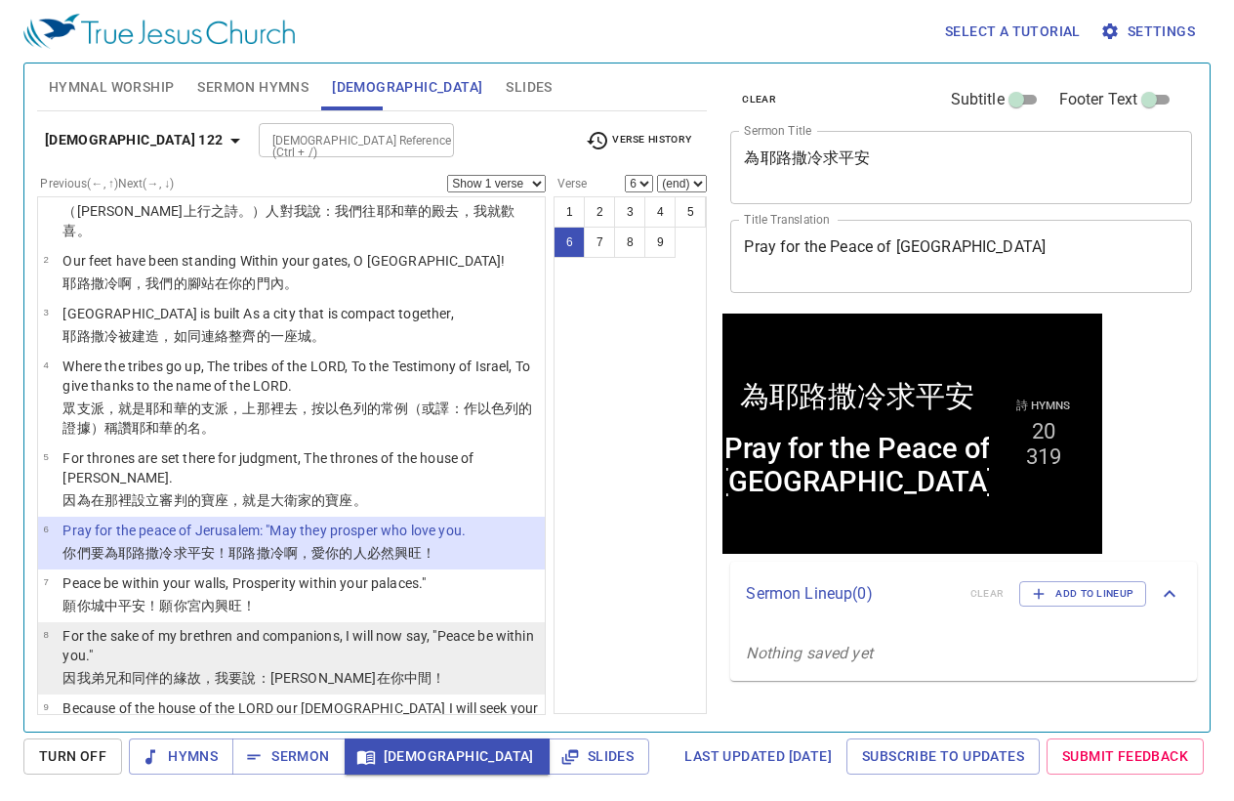
click at [225, 626] on p "For the sake of my brethren and companions, I will now say, "Peace be within yo…" at bounding box center [300, 645] width 477 height 39
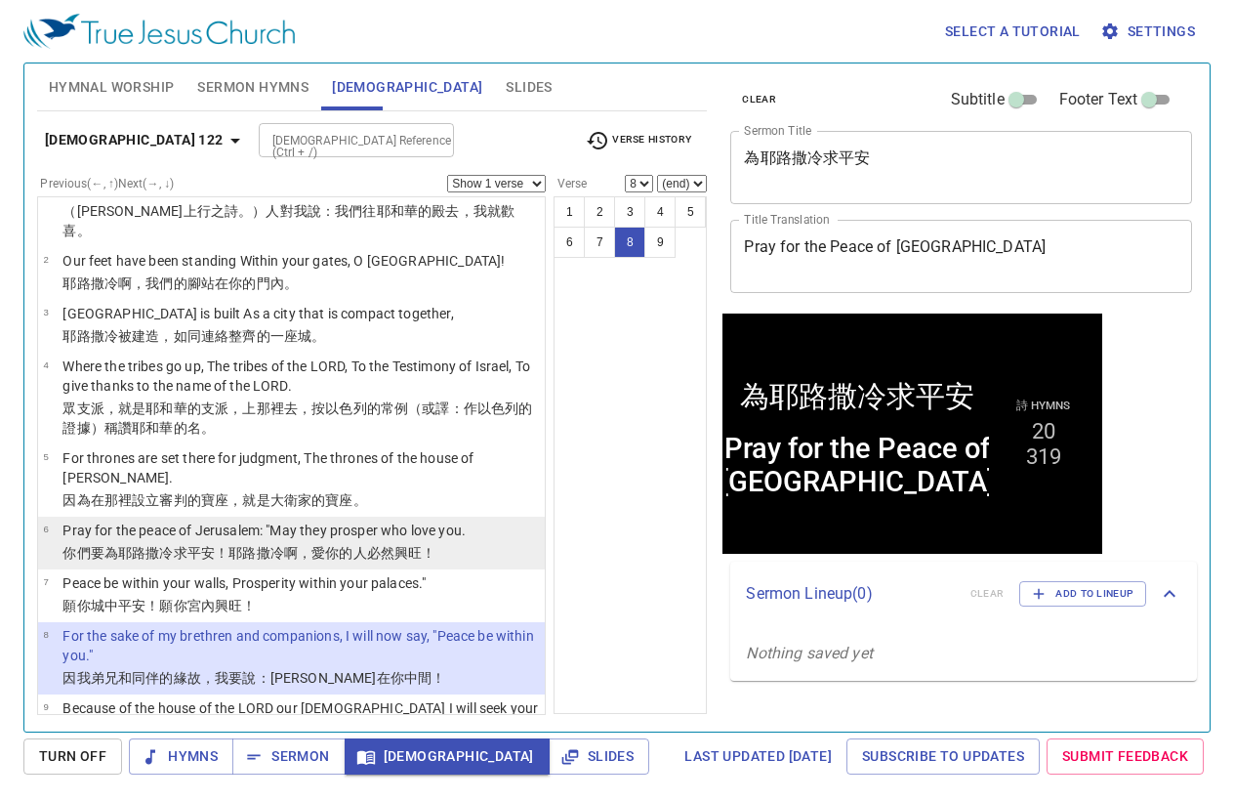
select select "9"
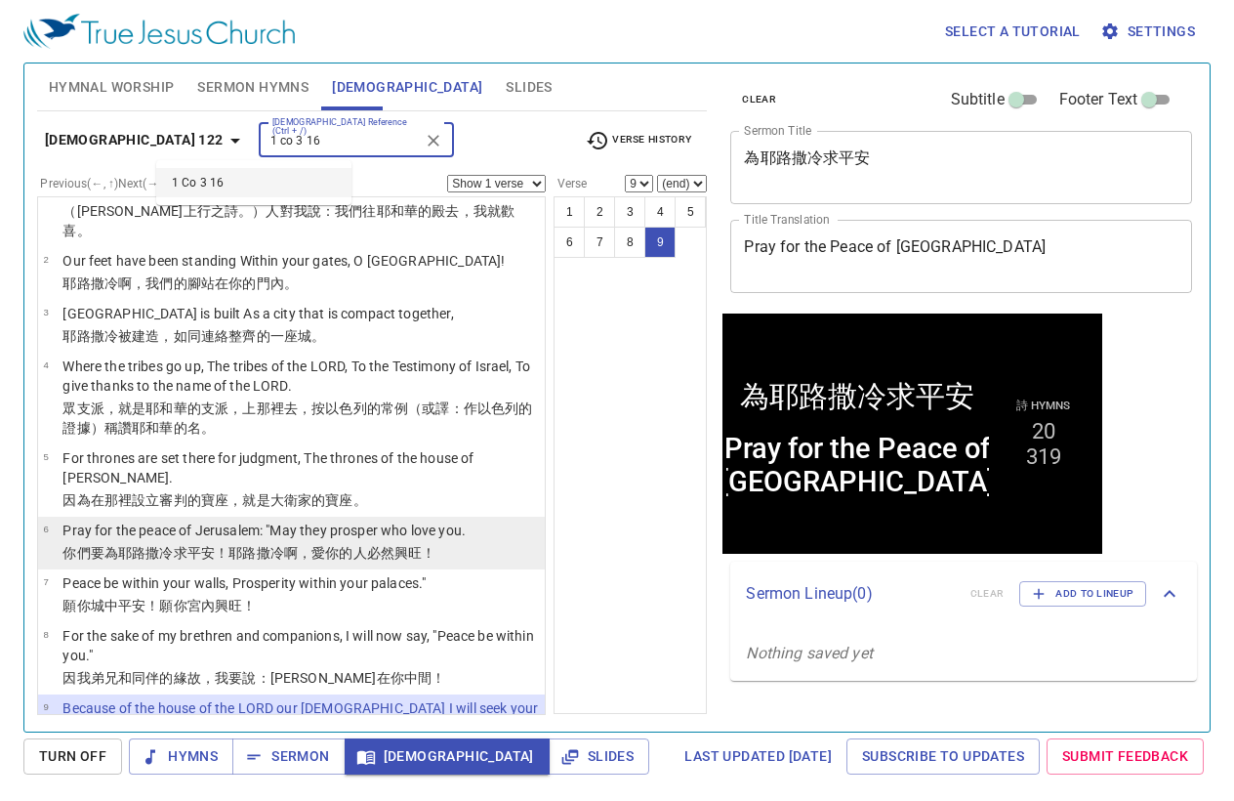
type input "1 co 3 16"
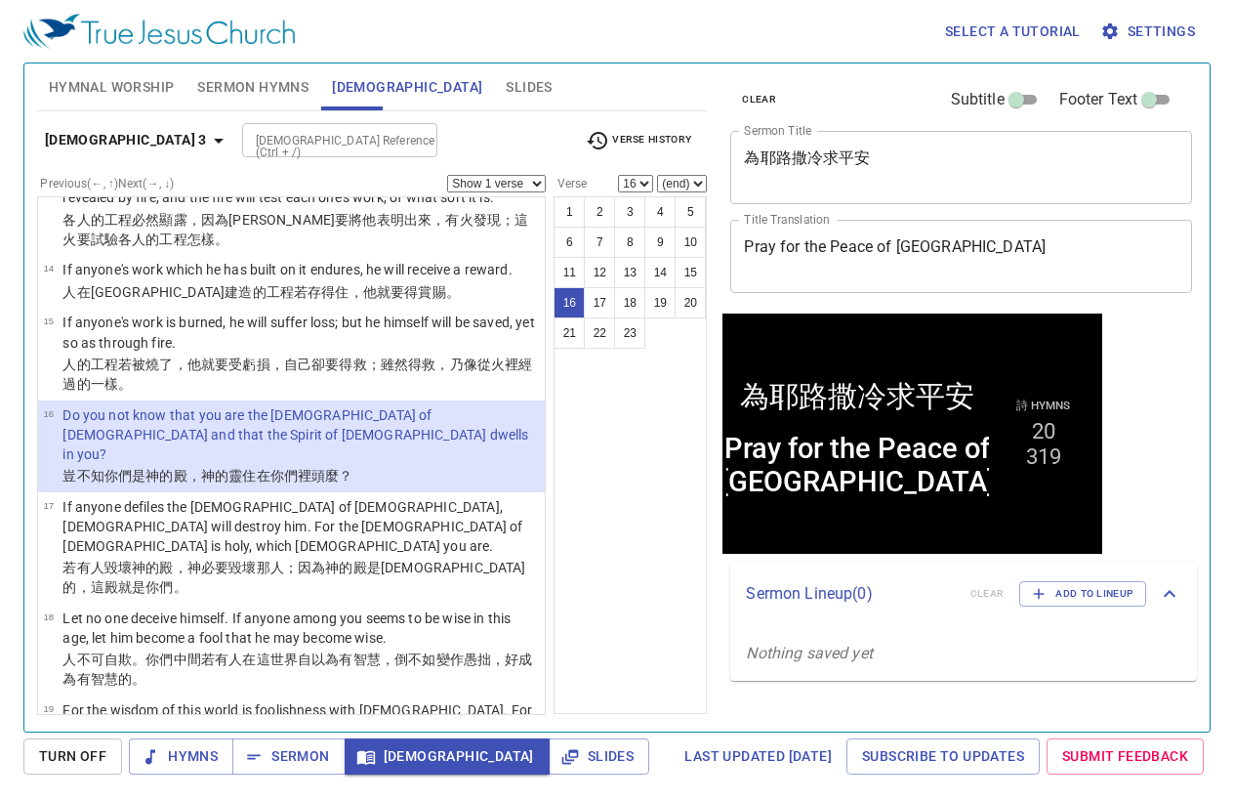
click at [160, 139] on b "1 Corinthians 3" at bounding box center [126, 140] width 162 height 24
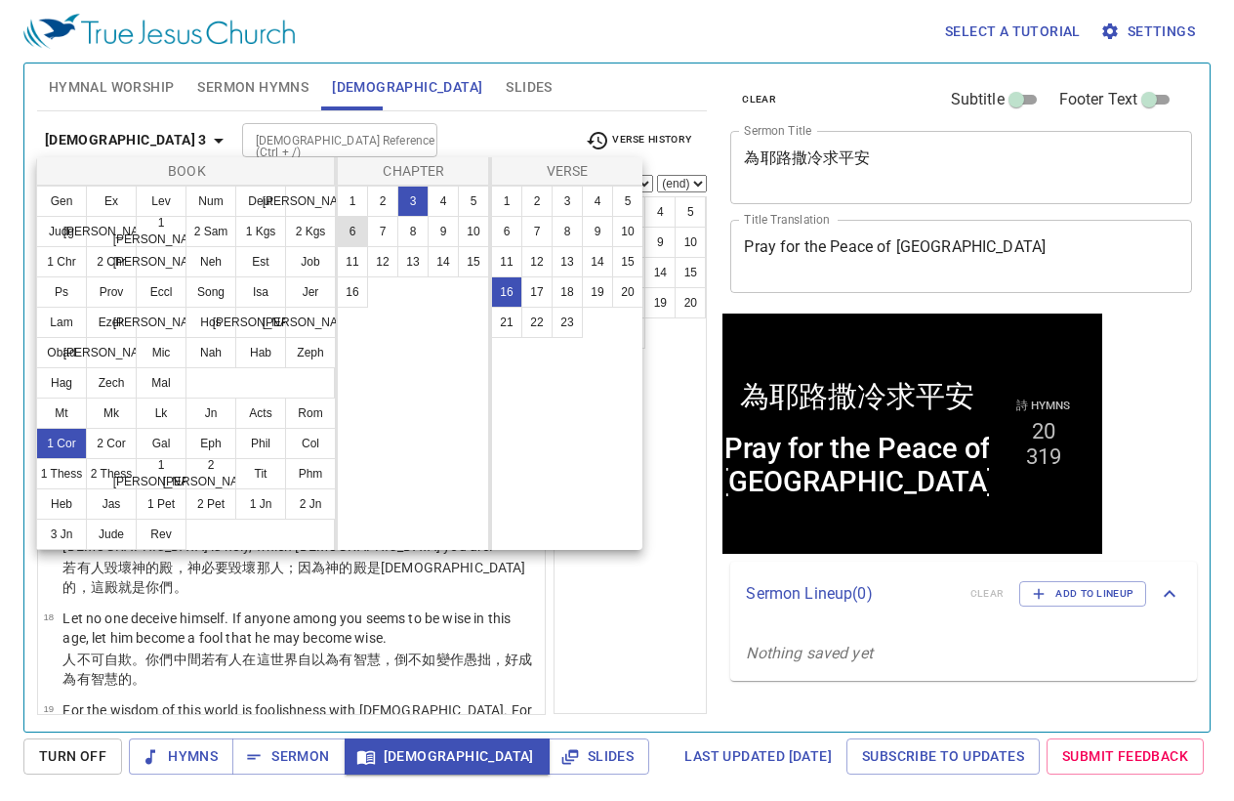
click at [352, 225] on button "6" at bounding box center [352, 231] width 31 height 31
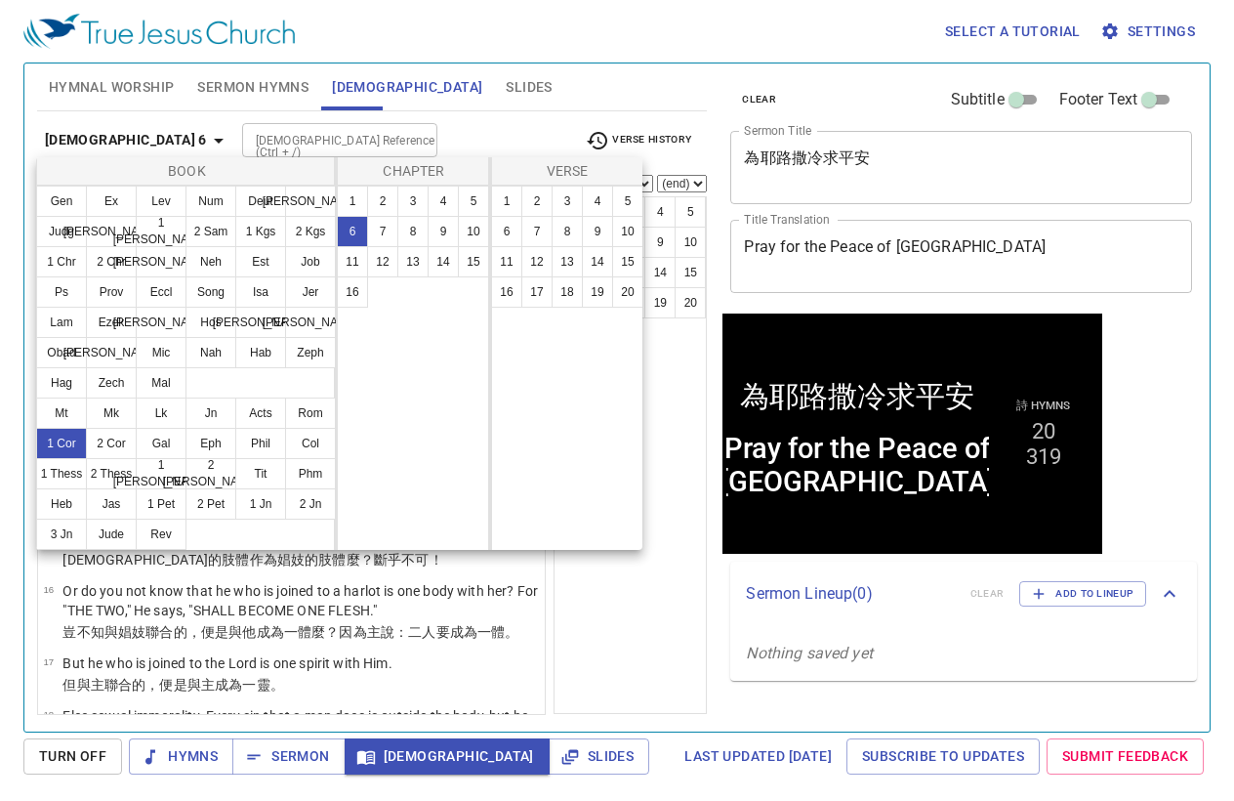
scroll to position [0, 0]
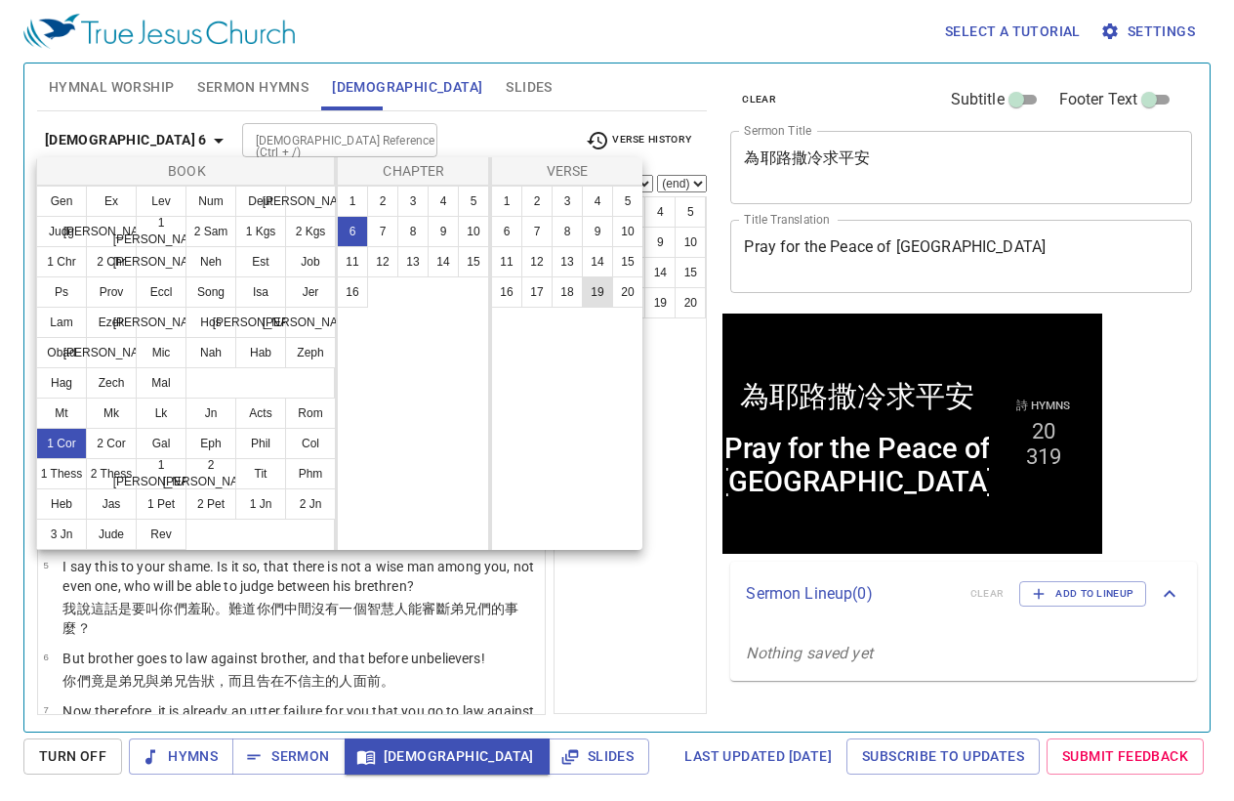
click at [591, 294] on button "19" at bounding box center [597, 291] width 31 height 31
select select "19"
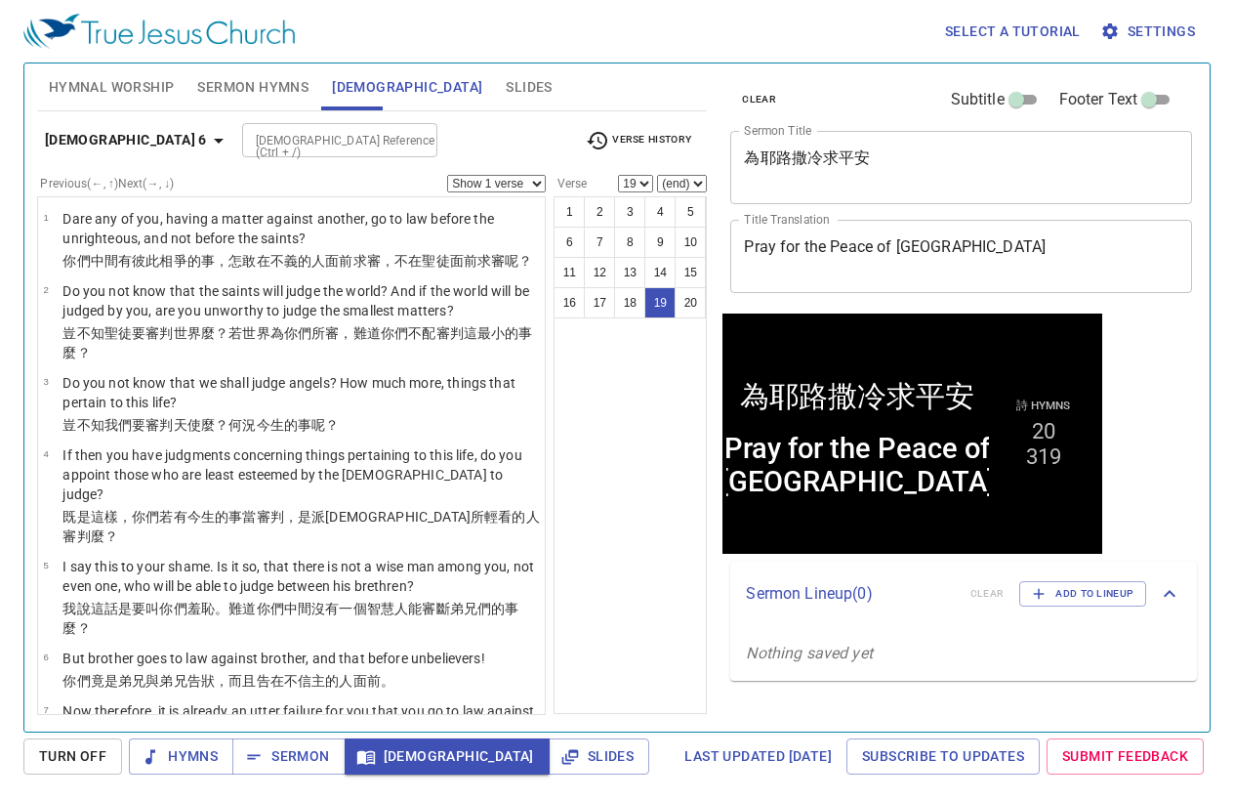
scroll to position [1178, 0]
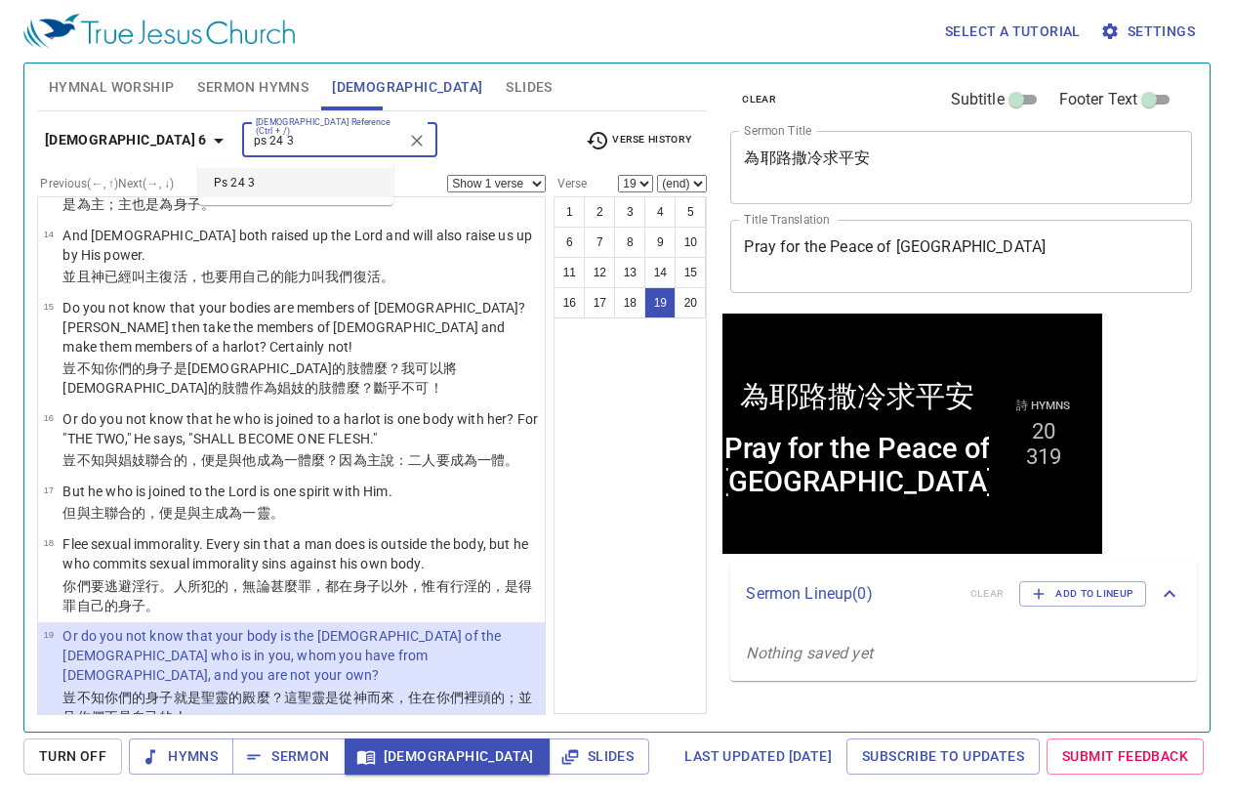
type input "ps 24 3"
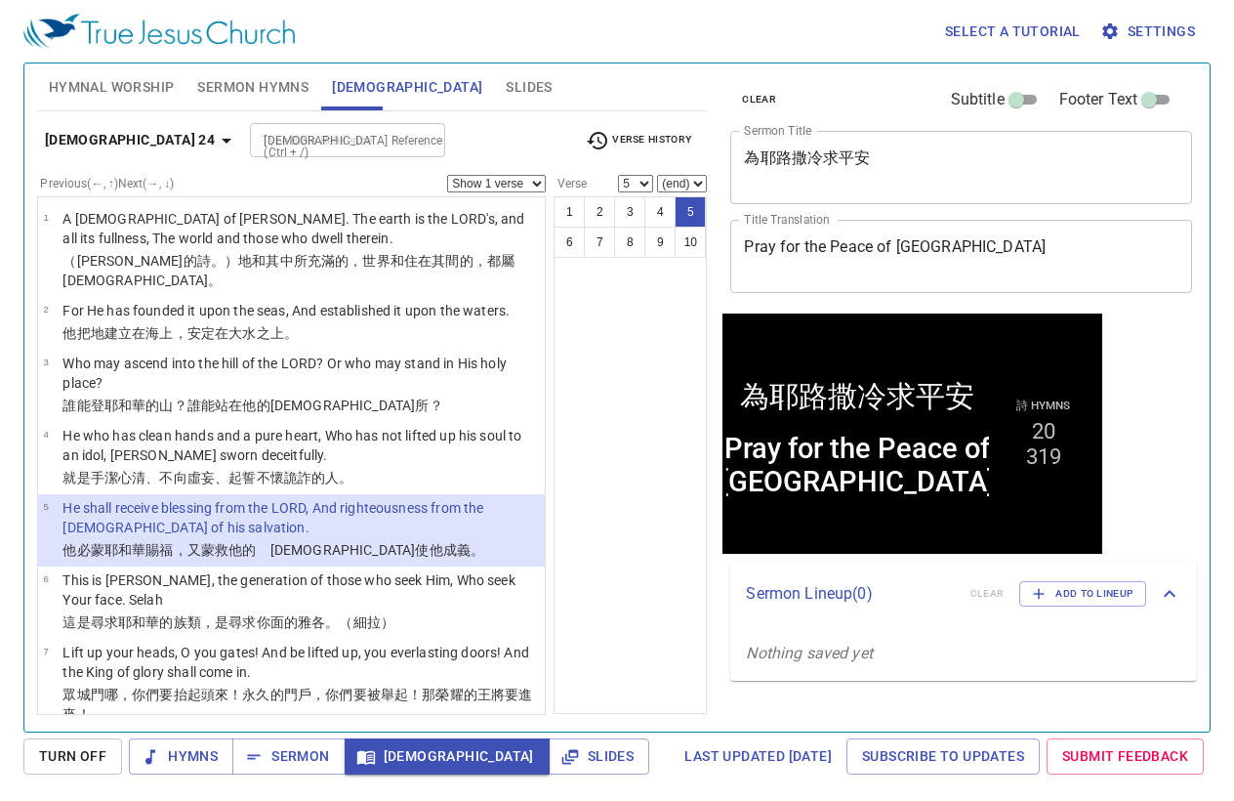
select select "6"
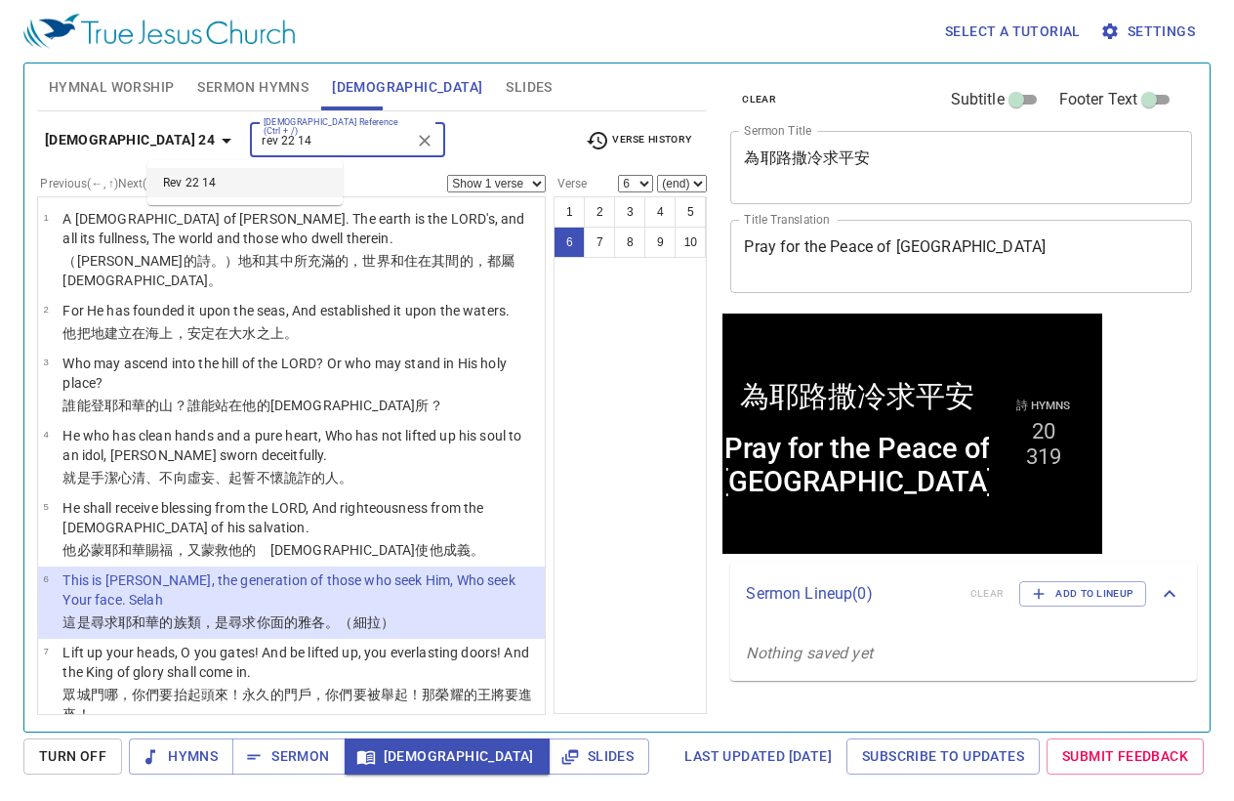
type input "rev 22 14"
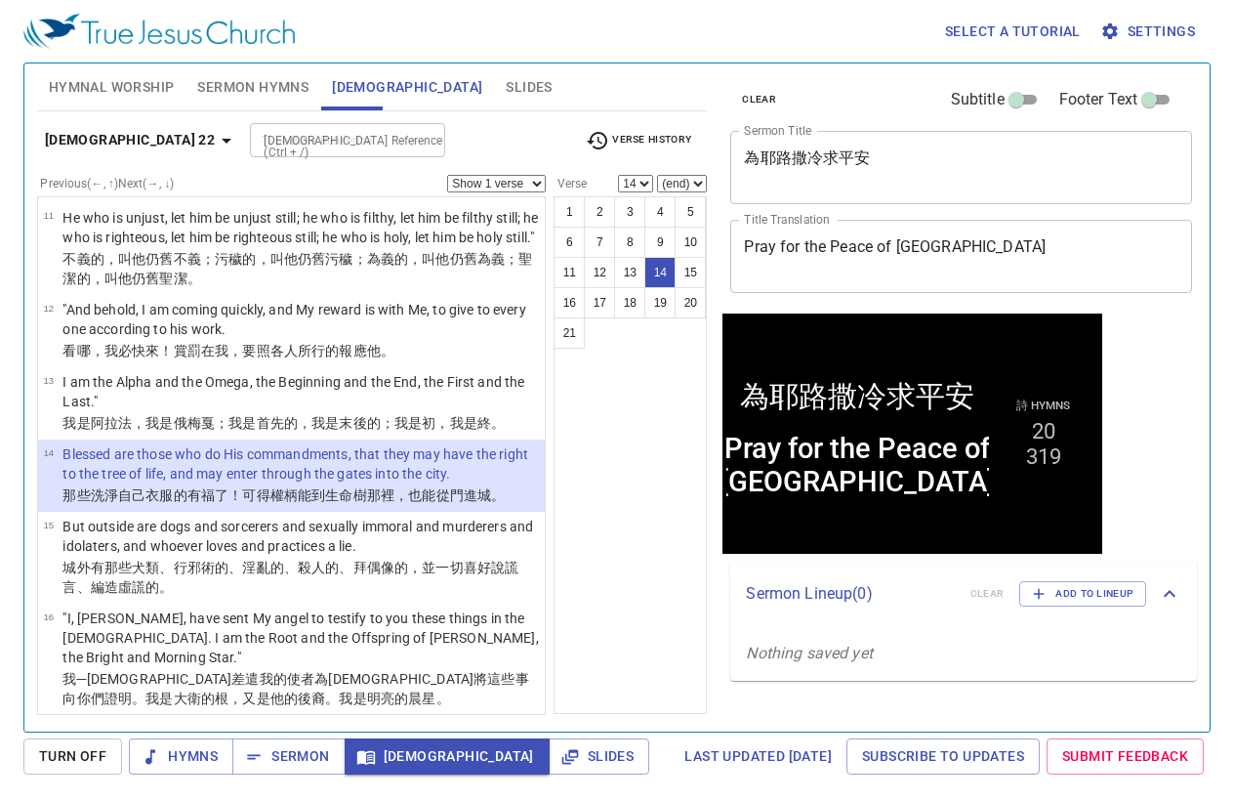
select select "15"
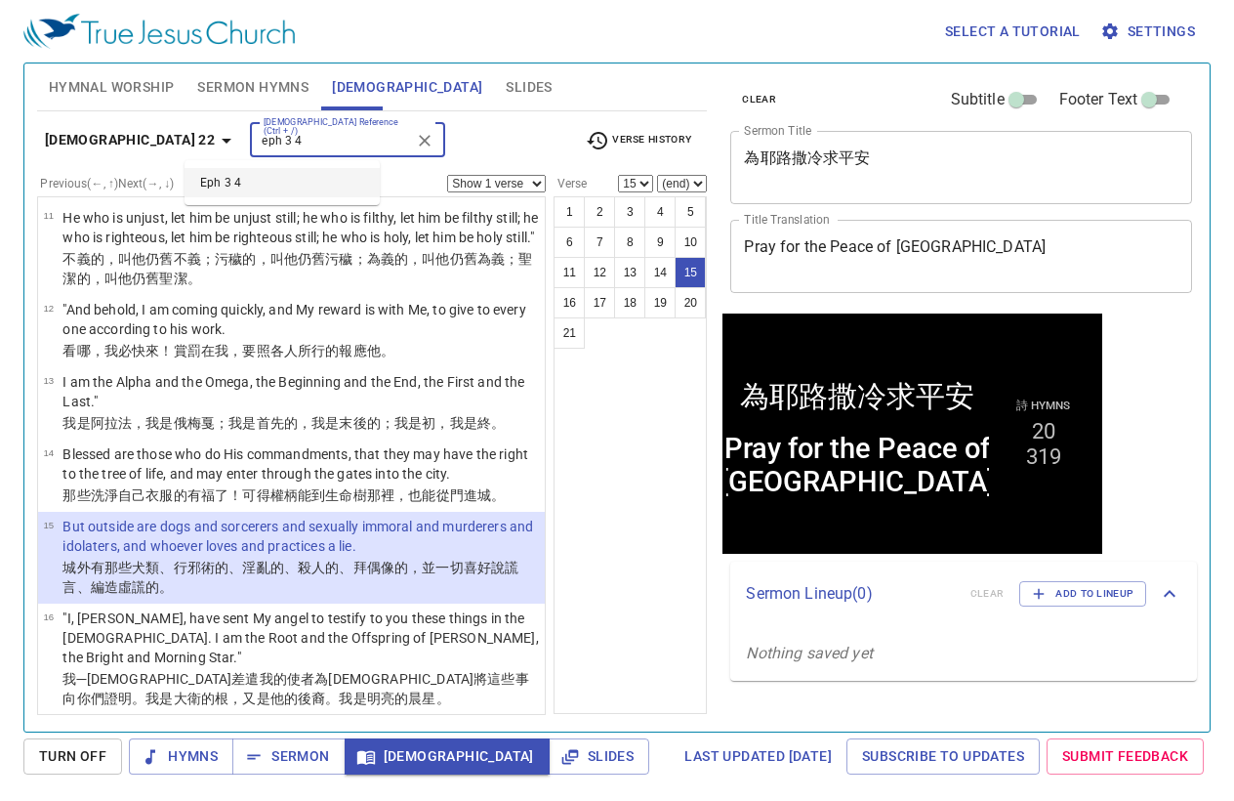
type input "eph 3 4"
select select "4"
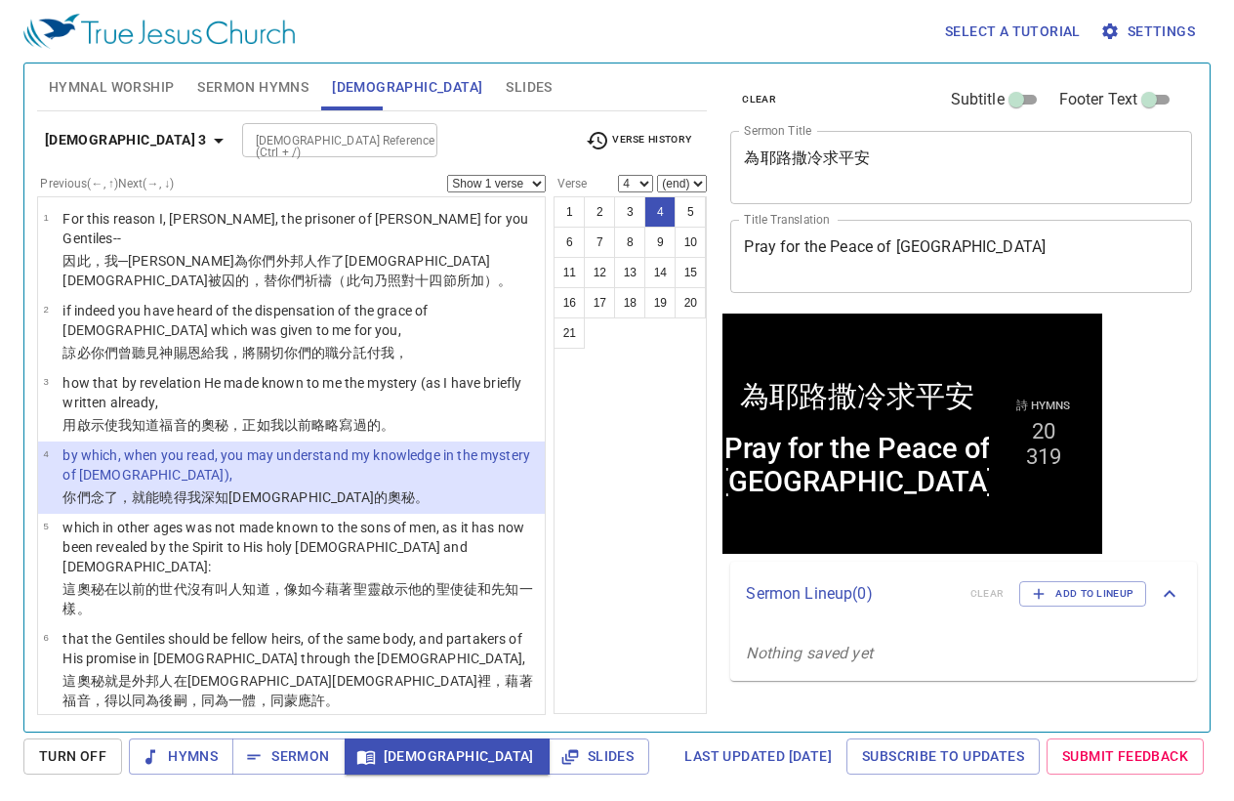
scroll to position [2, 0]
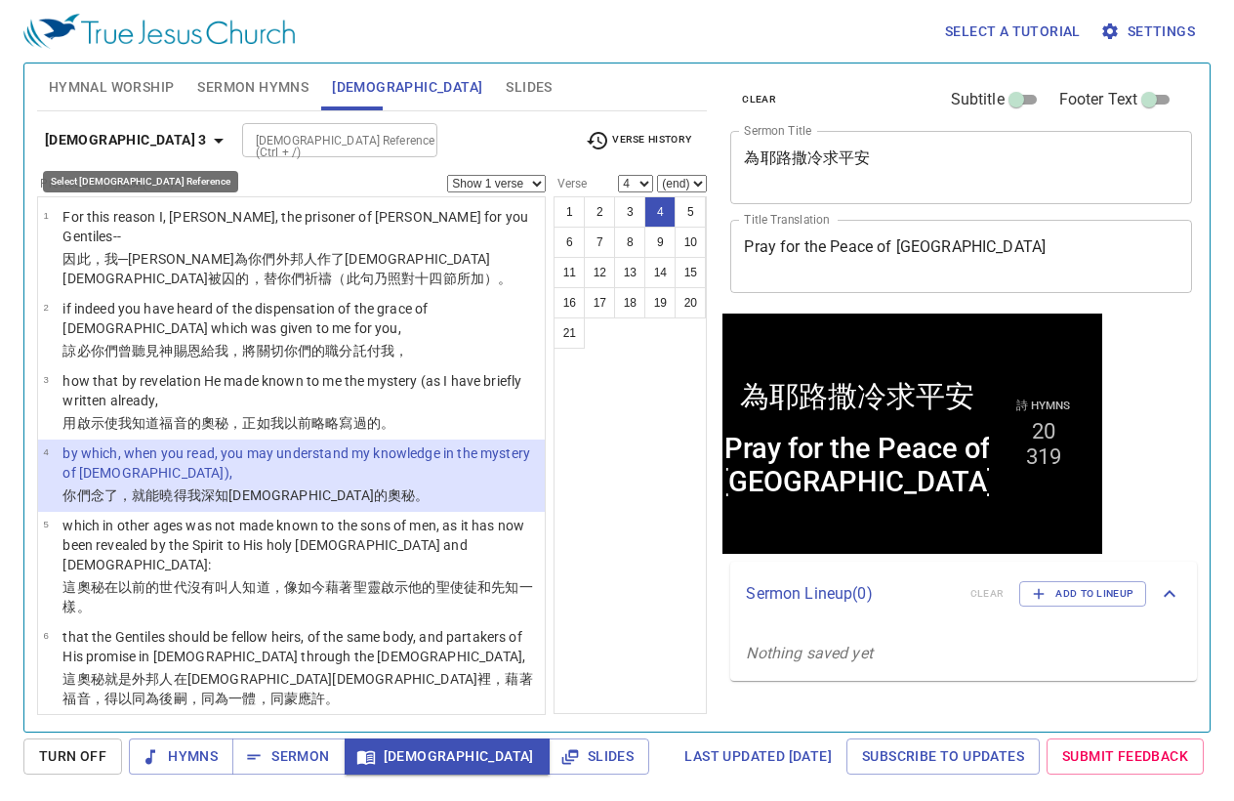
click at [131, 140] on b "[DEMOGRAPHIC_DATA] 3" at bounding box center [126, 140] width 162 height 24
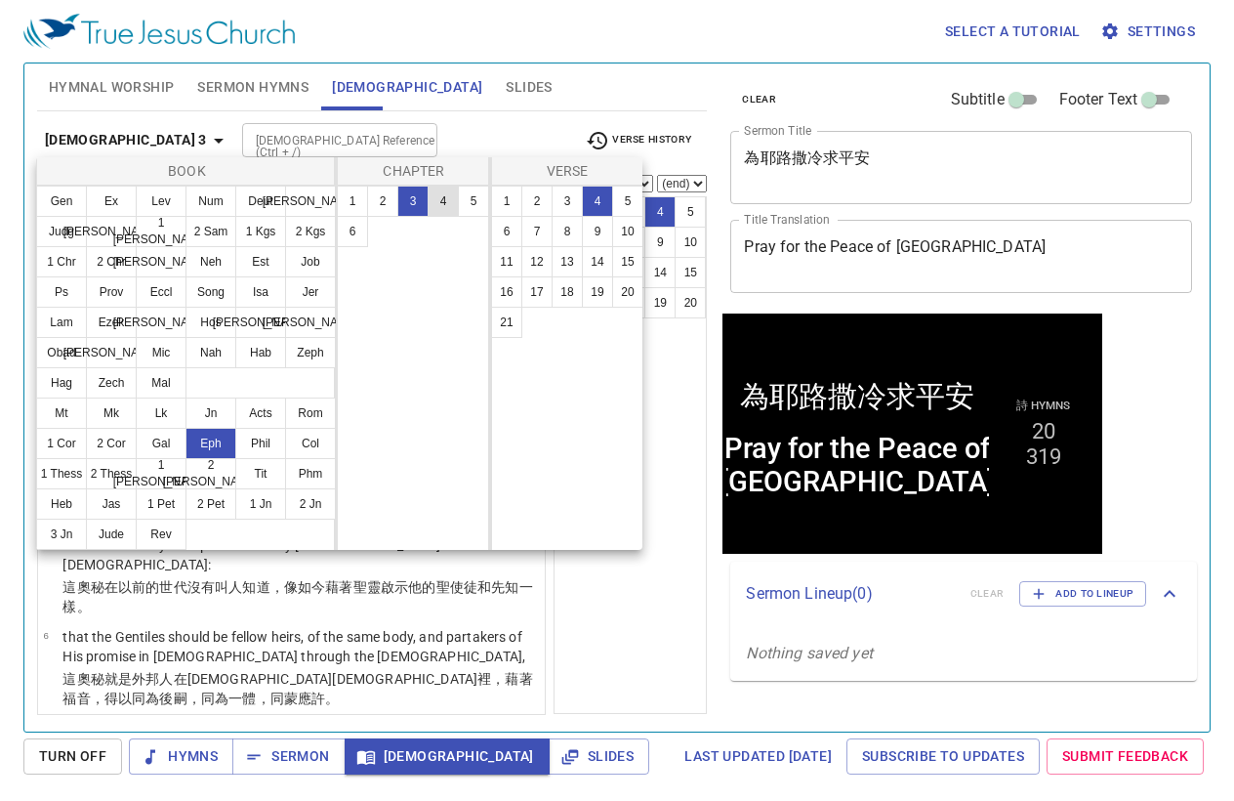
click at [436, 191] on button "4" at bounding box center [443, 201] width 31 height 31
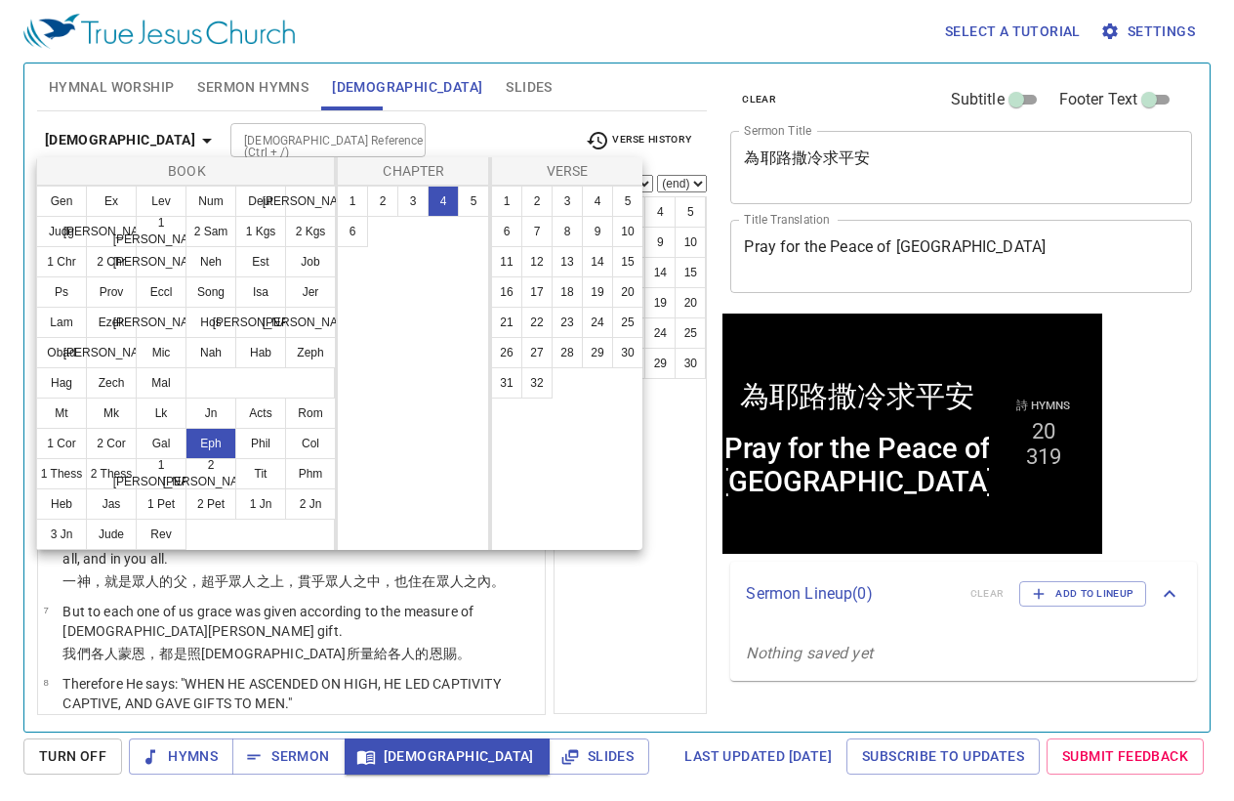
scroll to position [0, 0]
click at [447, 134] on div at bounding box center [617, 400] width 1234 height 801
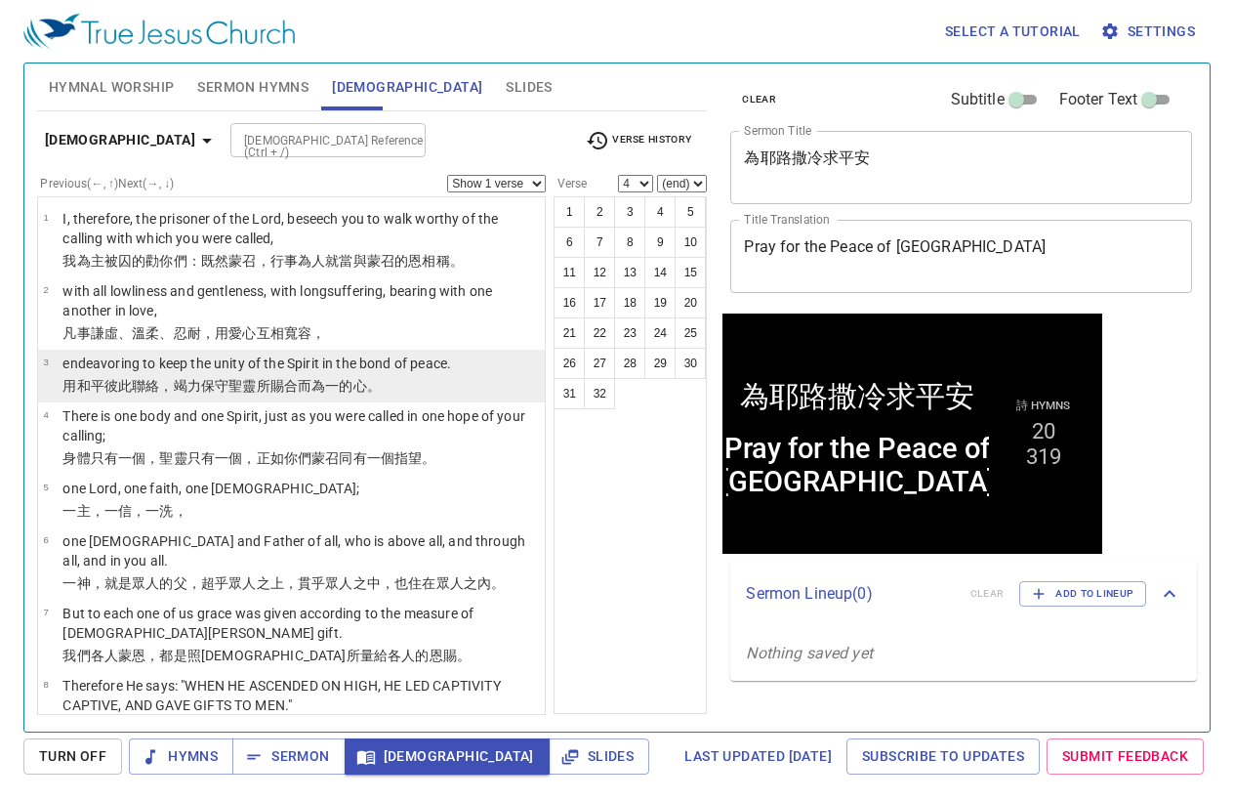
click at [360, 381] on wg1775 "的心。" at bounding box center [359, 386] width 41 height 16
select select "3"
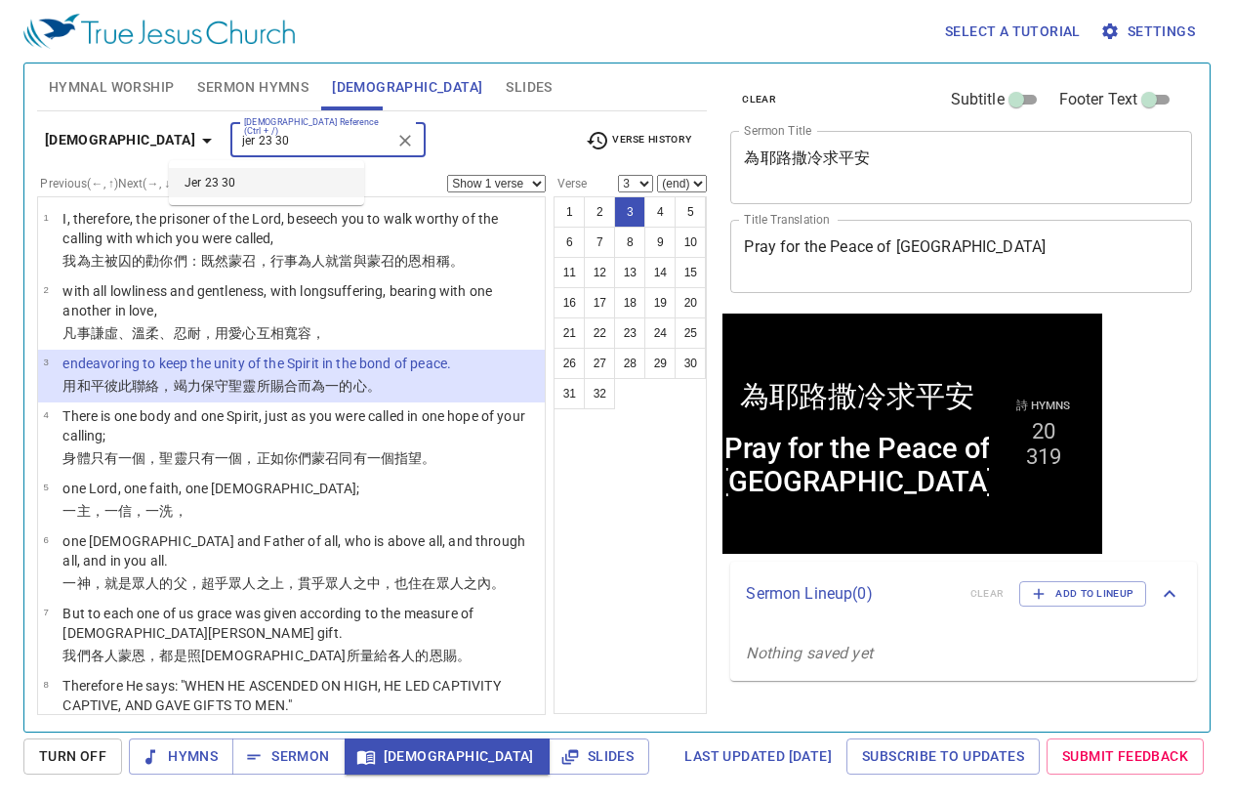
type input "jer 23 30"
select select "30"
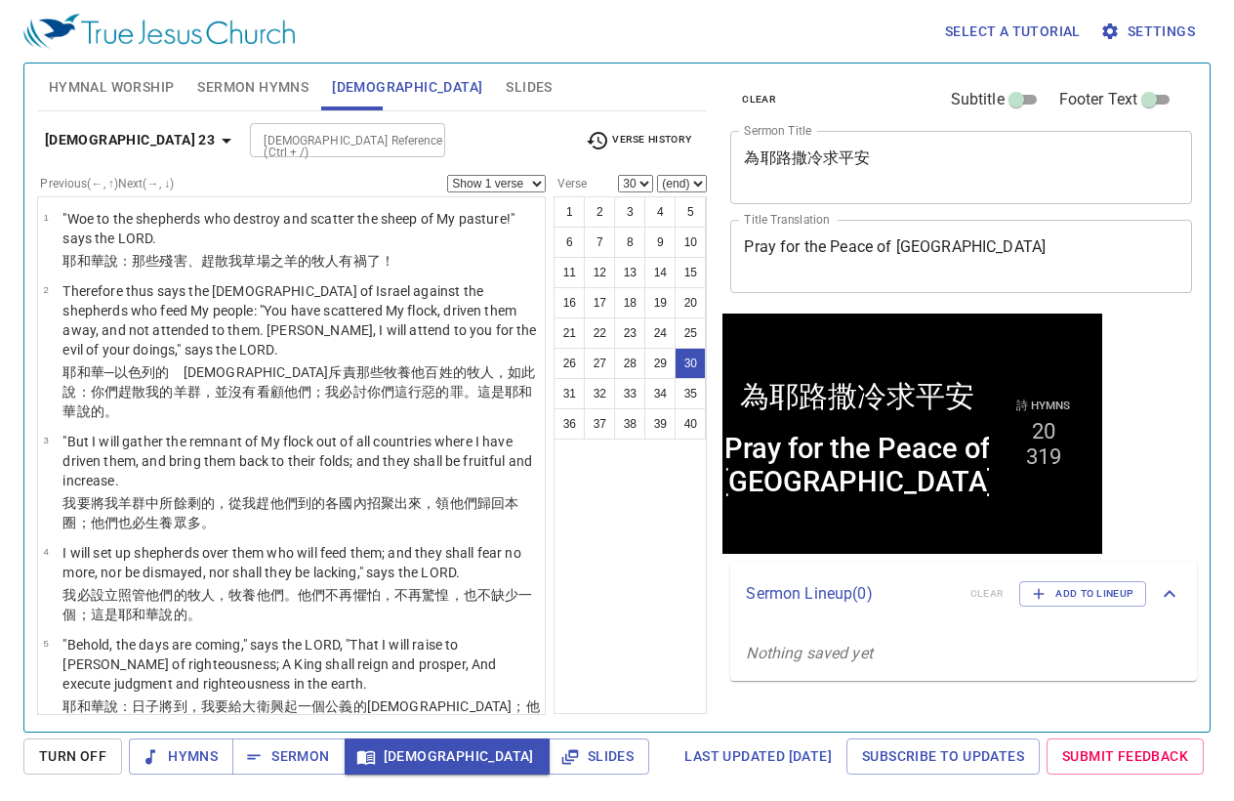
scroll to position [2681, 0]
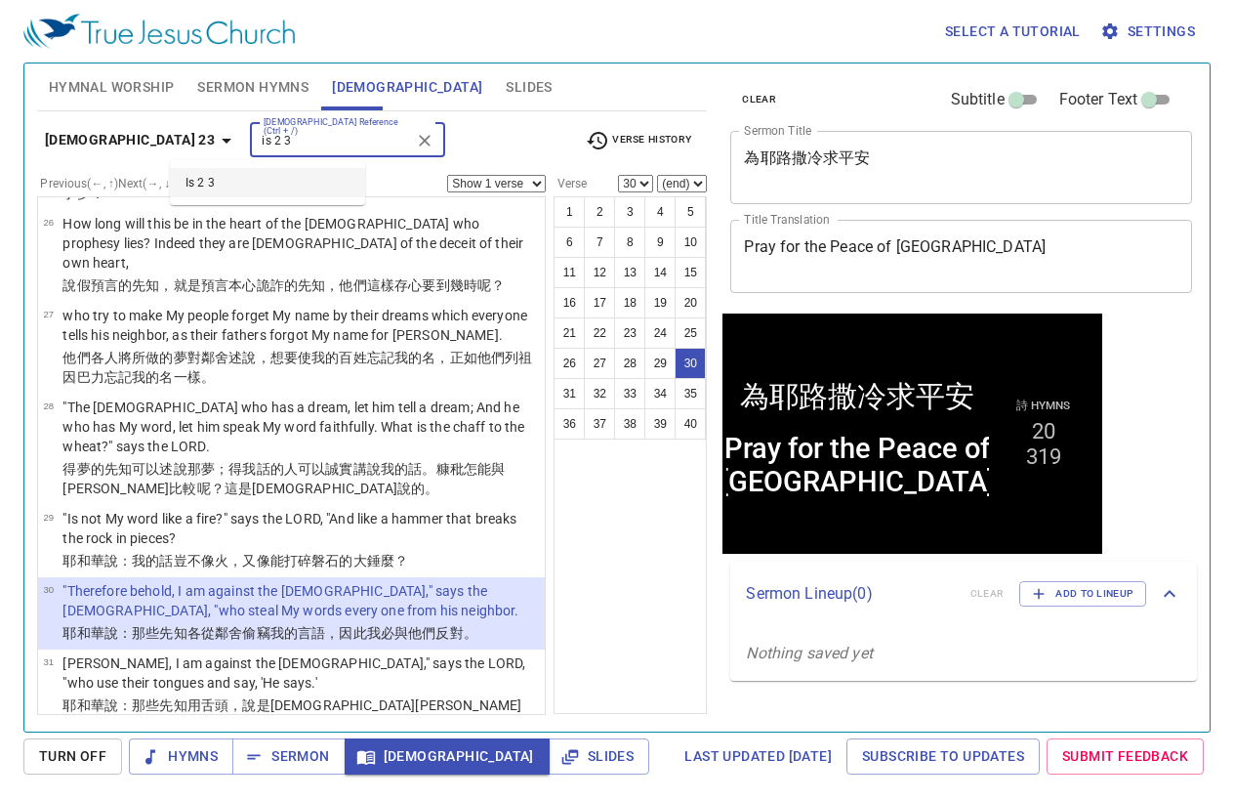
type input "is 2 3"
select select "3"
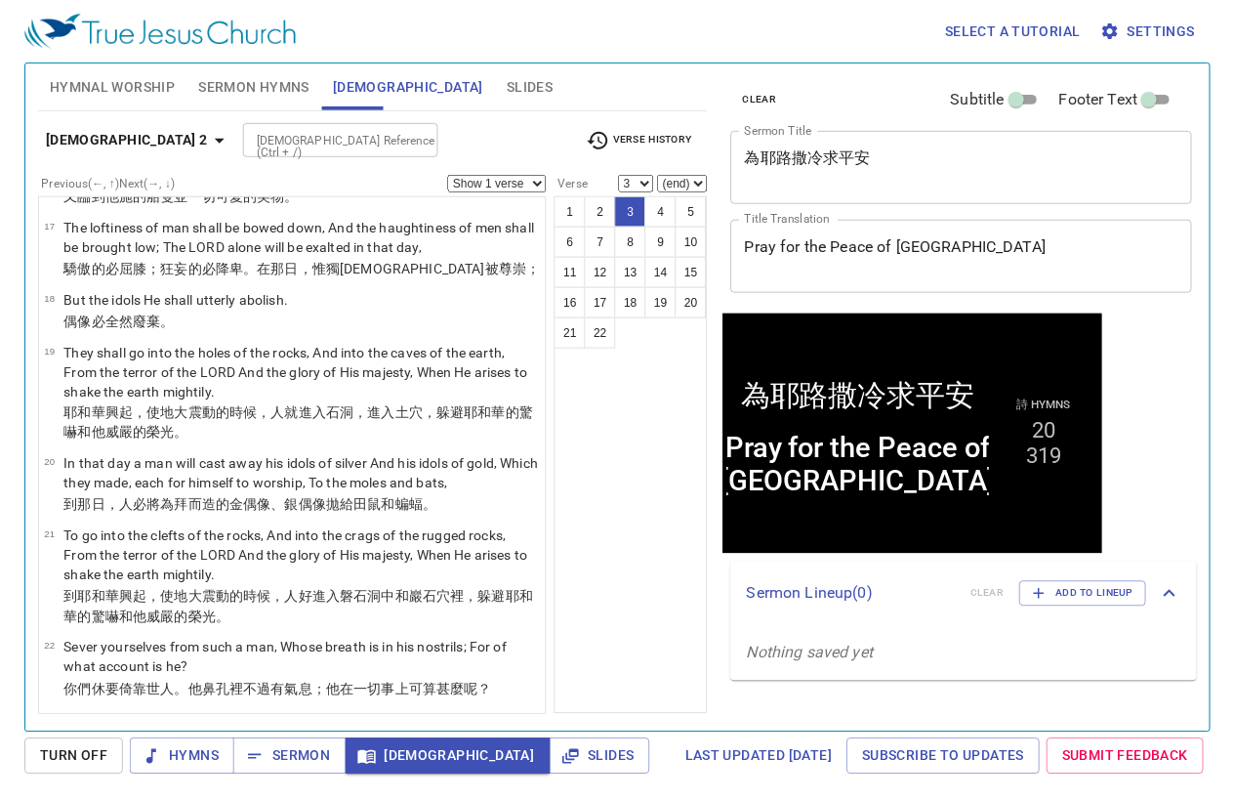
scroll to position [8, 0]
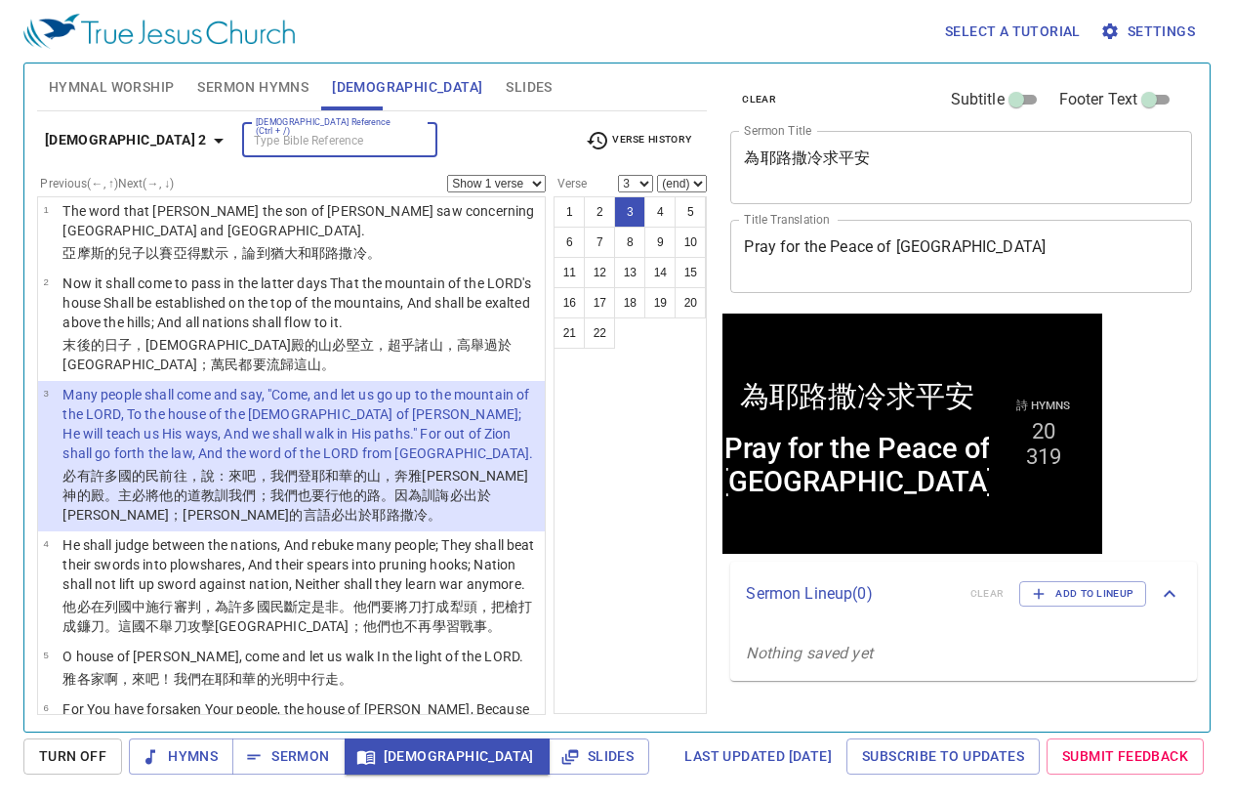
type input "j"
type input "2 jn 1 2"
select select "2"
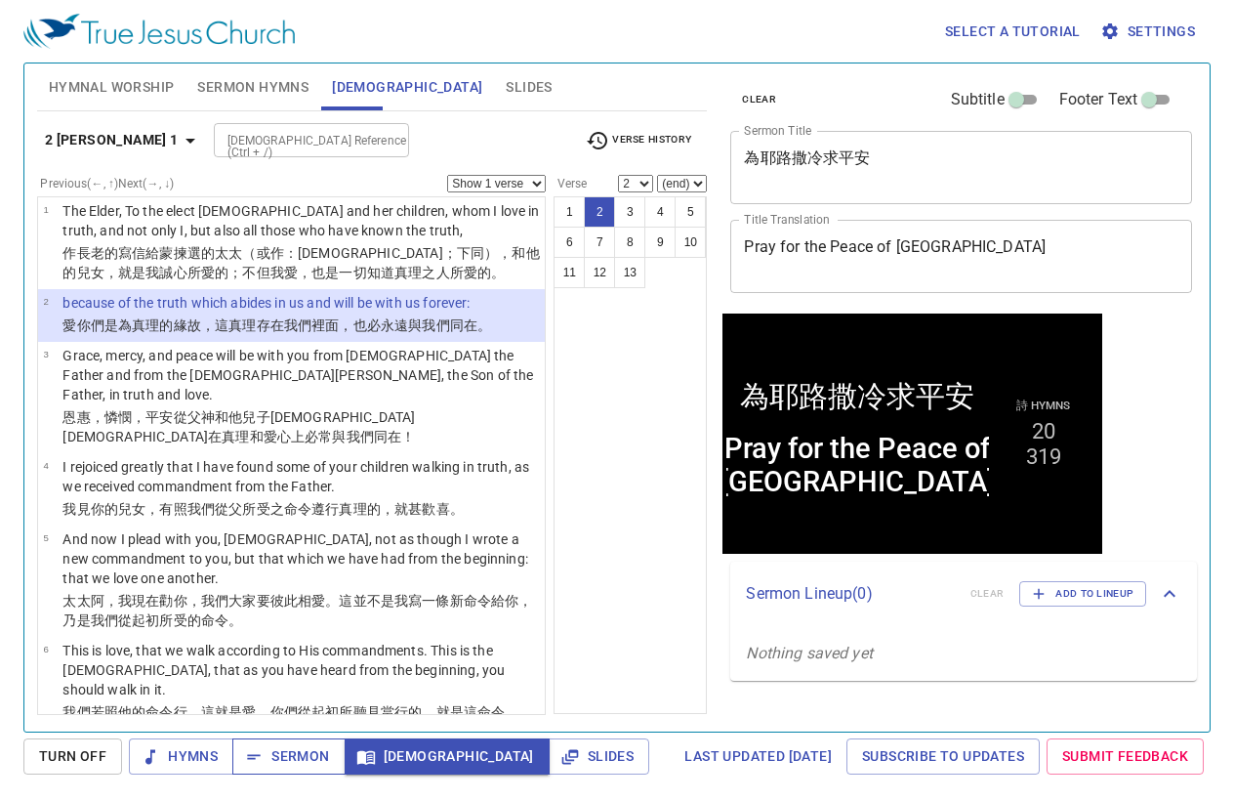
click at [279, 761] on span "Sermon" at bounding box center [288, 756] width 81 height 24
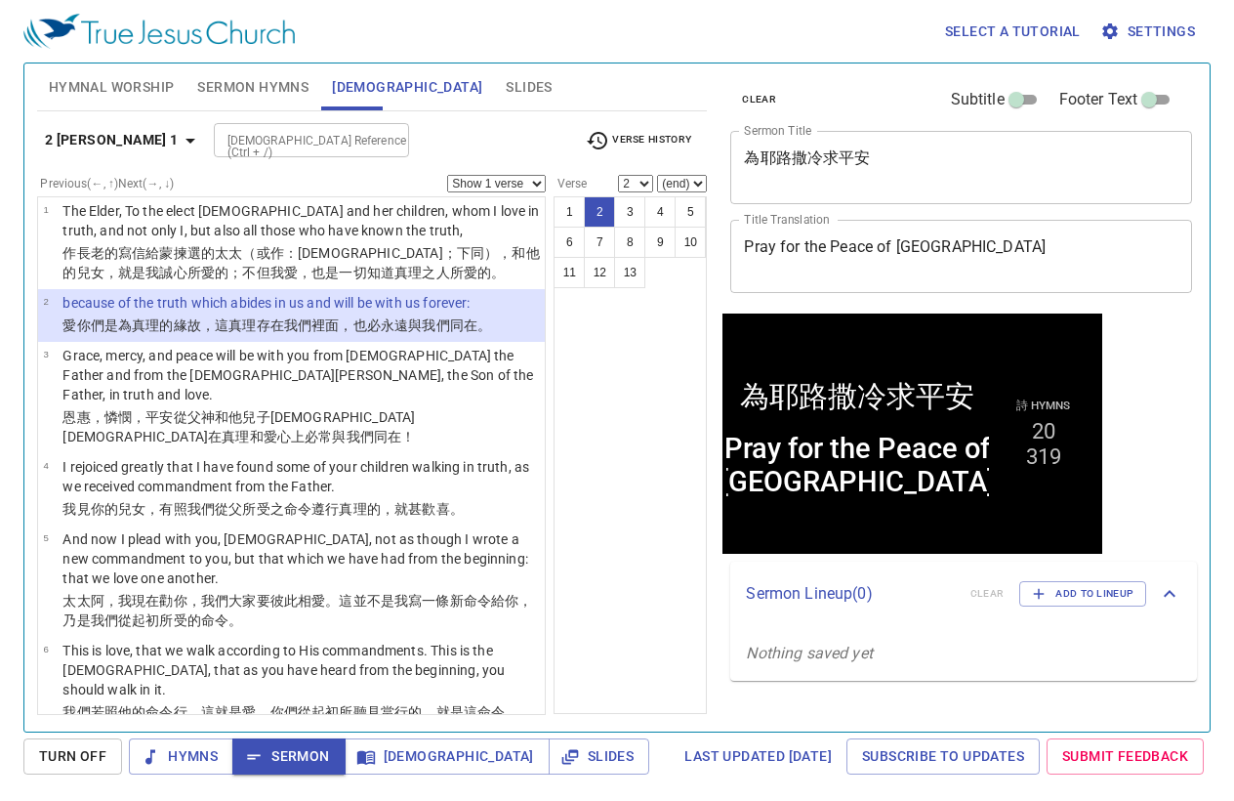
click at [658, 653] on div "1 2 3 4 5 6 7 8 9 10 11 12 13" at bounding box center [630, 455] width 153 height 518
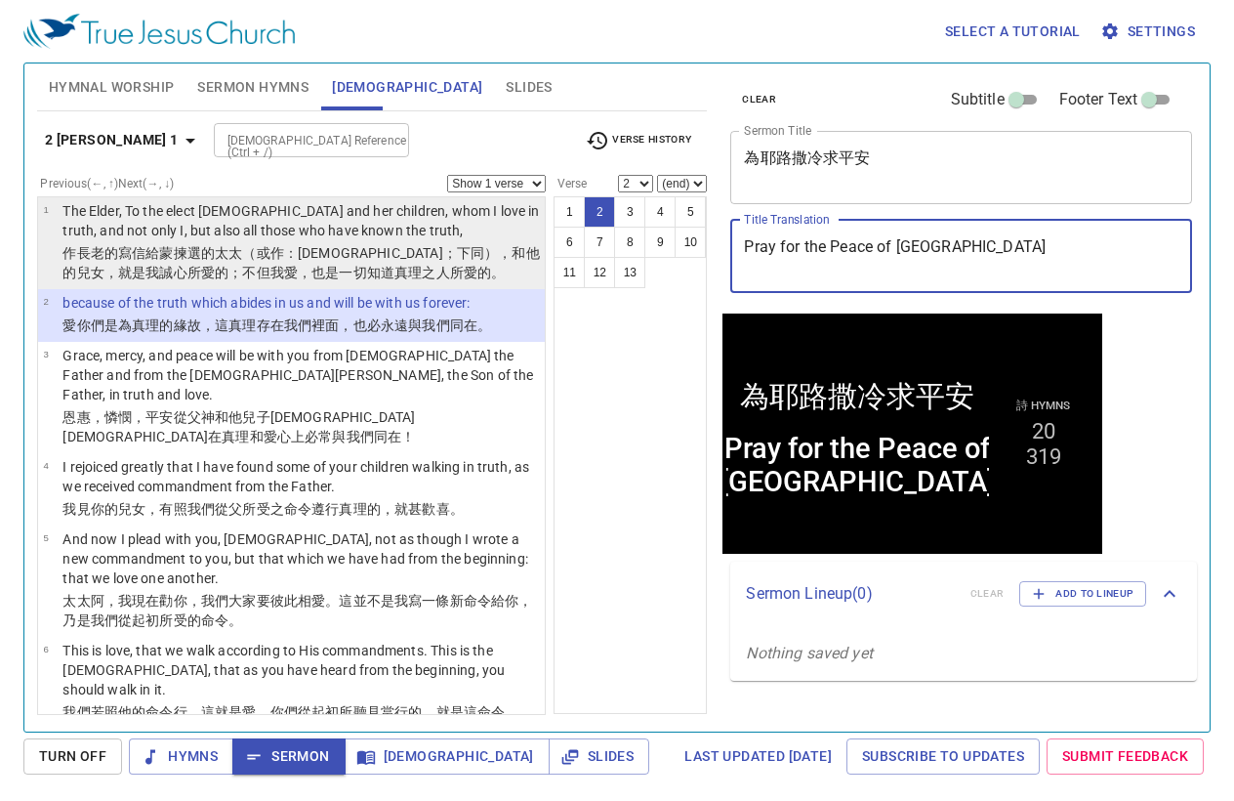
drag, startPoint x: 1016, startPoint y: 255, endPoint x: 489, endPoint y: 208, distance: 528.4
click at [494, 208] on div "Hymnal Worship Sermon Hymns [DEMOGRAPHIC_DATA] Slides Hymn search Hymn search c…" at bounding box center [617, 390] width 1176 height 668
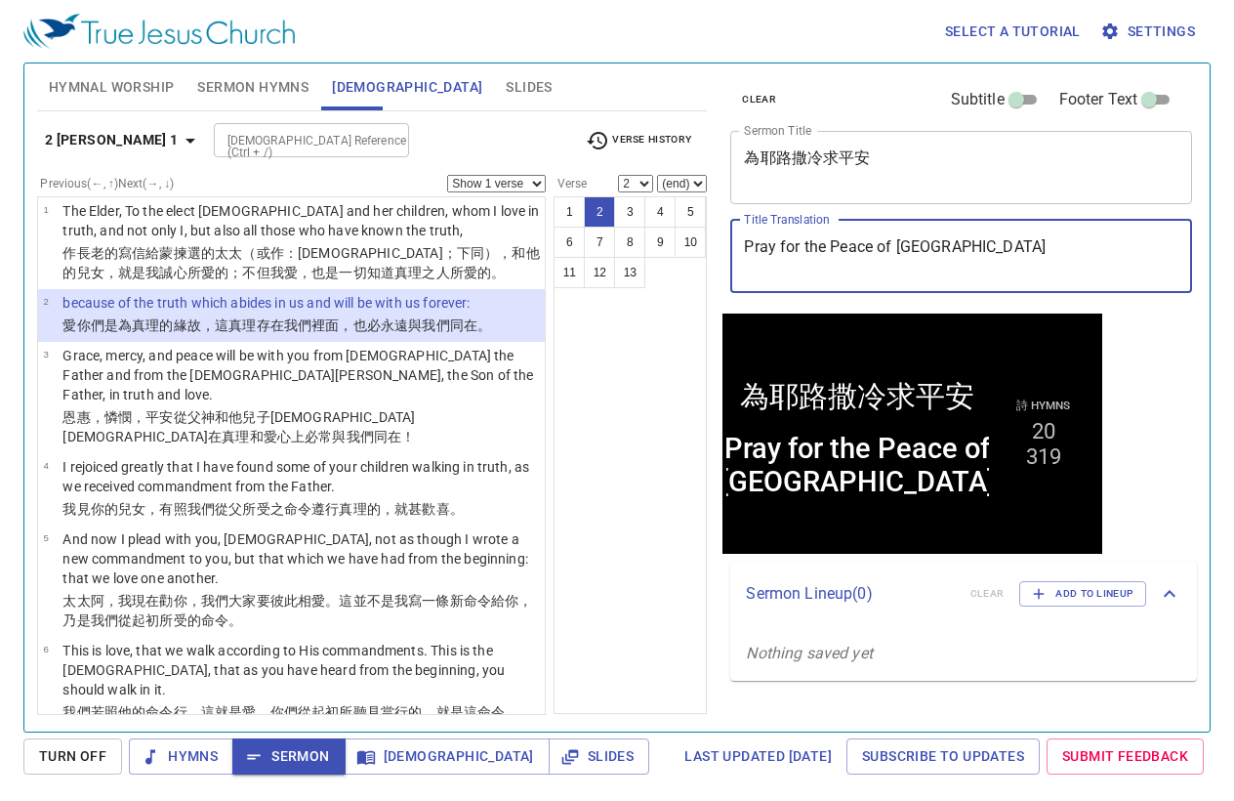
click at [861, 255] on textarea "Pray for the Peace of [GEOGRAPHIC_DATA]" at bounding box center [961, 255] width 435 height 37
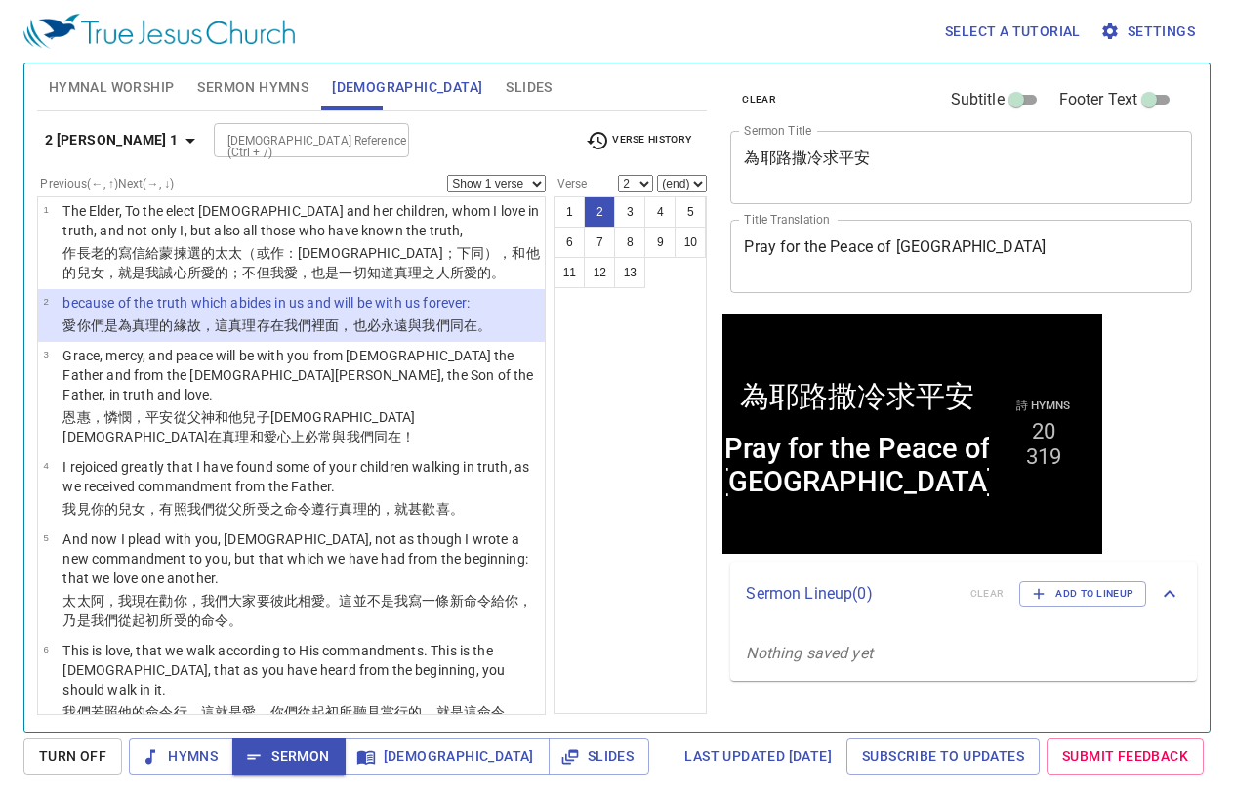
click at [933, 183] on textarea "為耶路撒冷求平安" at bounding box center [961, 166] width 435 height 37
click at [597, 617] on div "1 2 3 4 5 6 7 8 9 10 11 12 13" at bounding box center [630, 455] width 153 height 518
